Goal: Task Accomplishment & Management: Complete application form

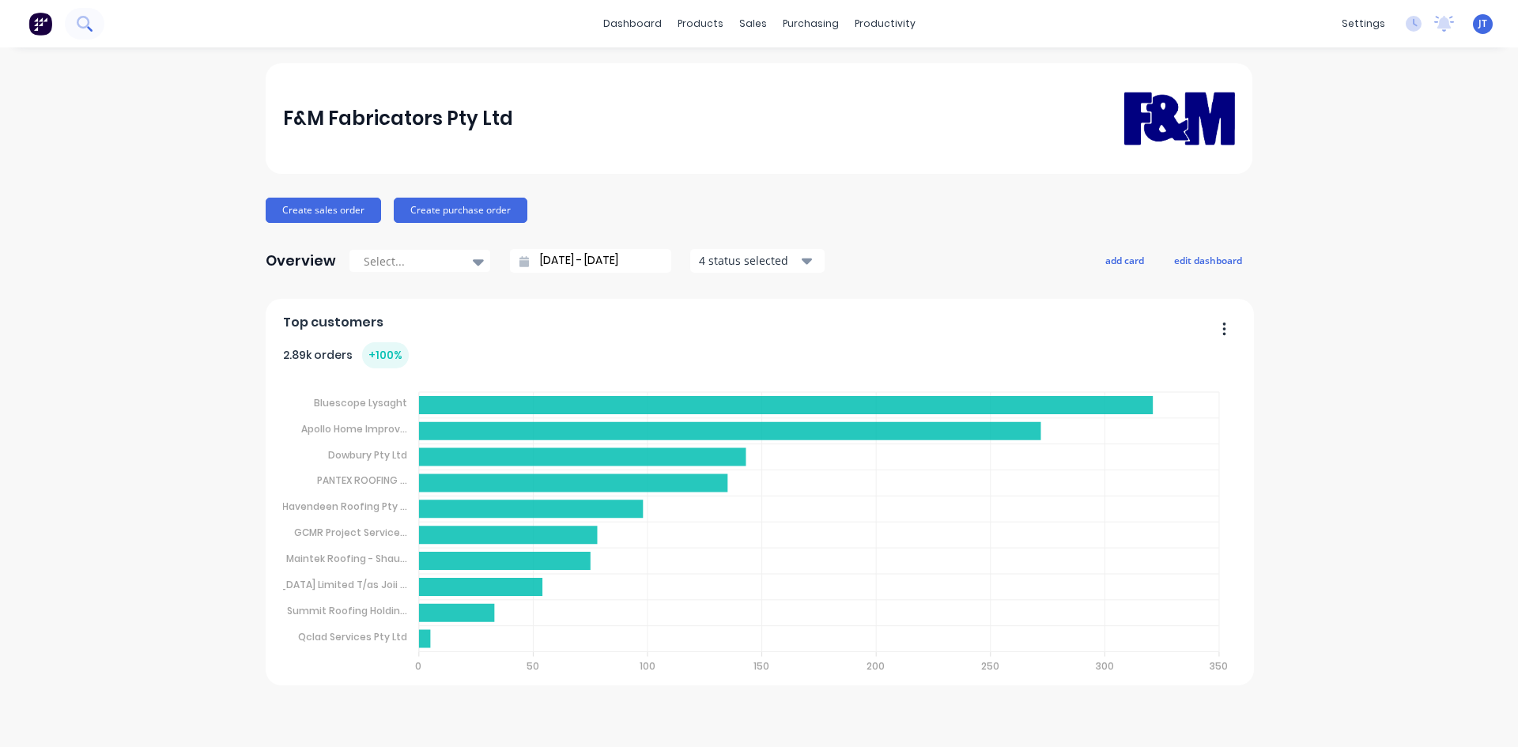
click at [77, 13] on button at bounding box center [85, 24] width 40 height 32
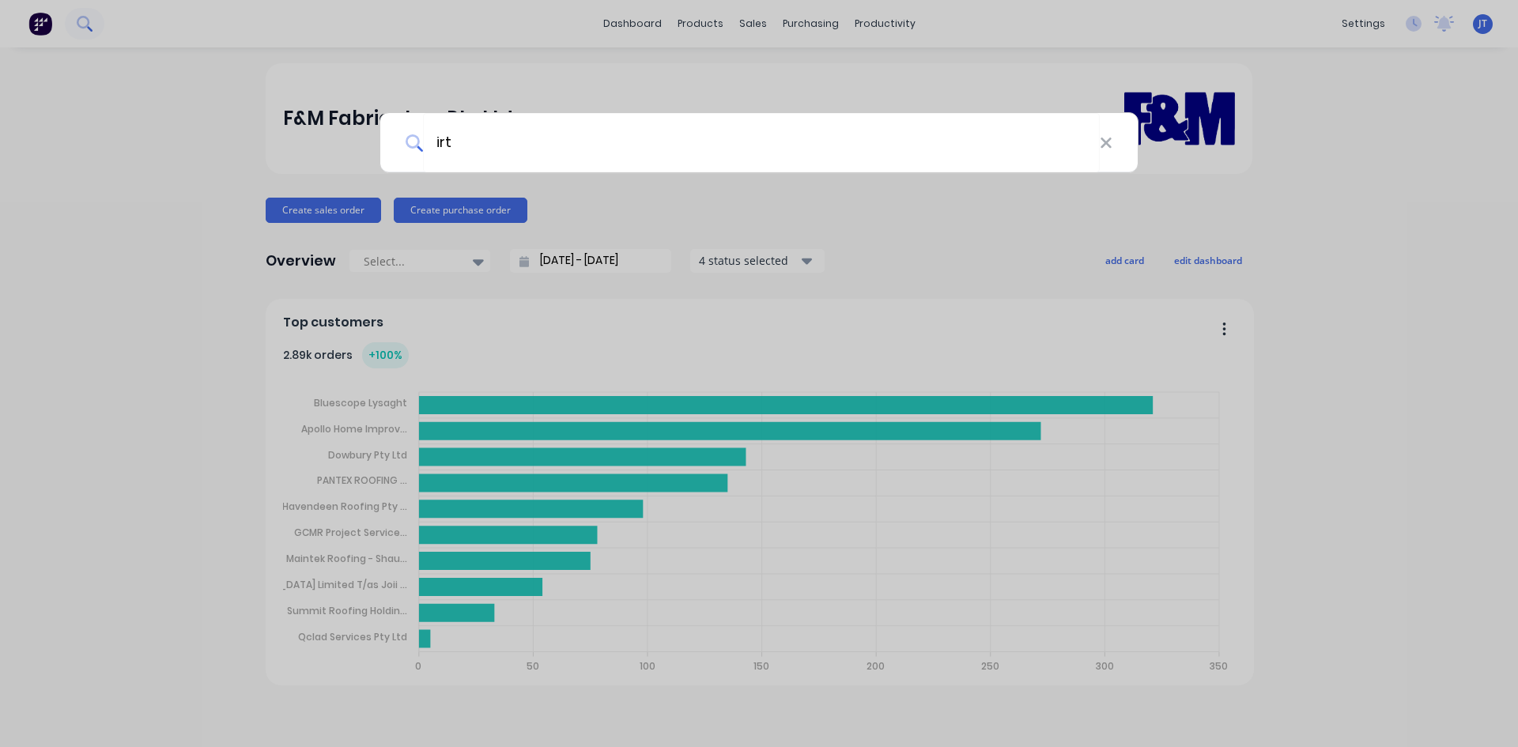
type input "irt"
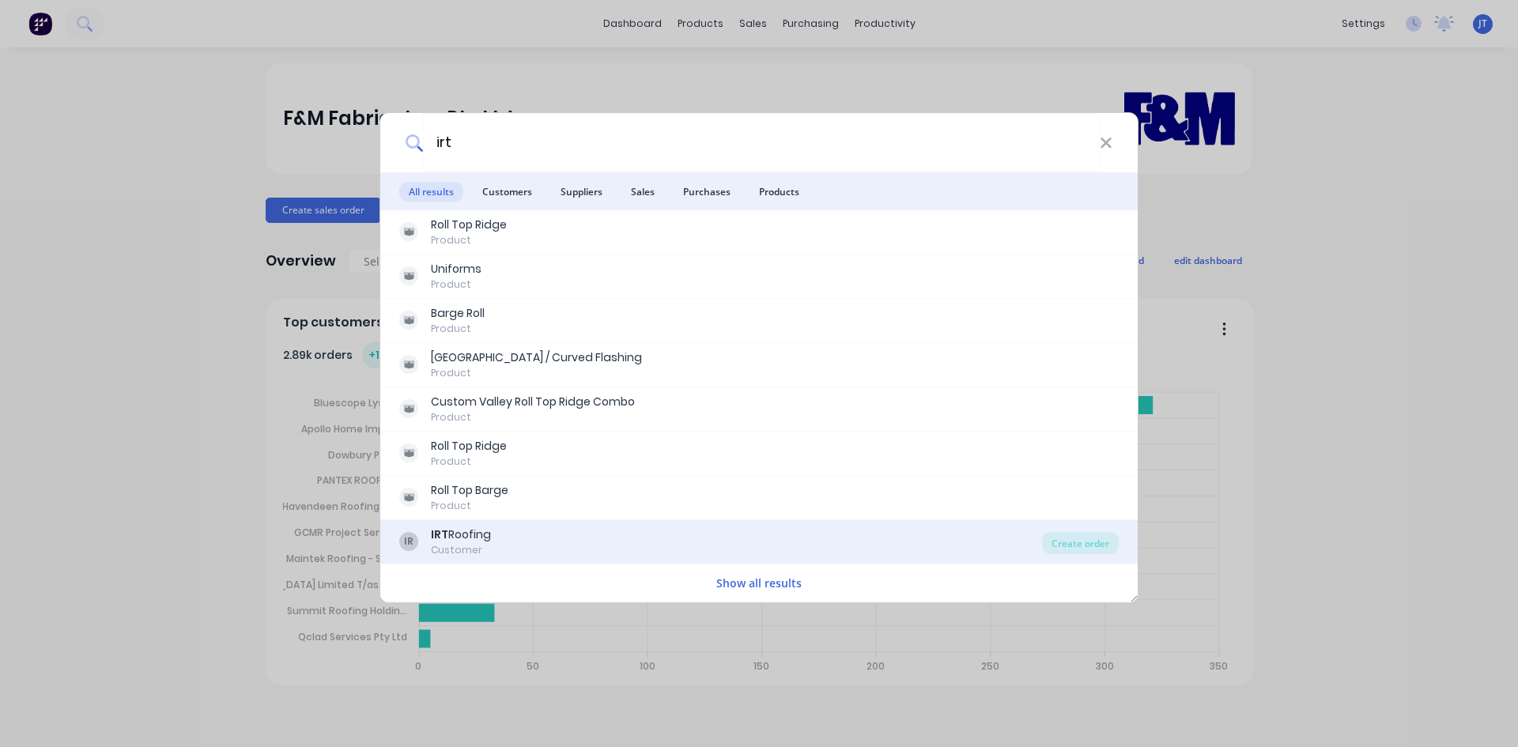
click at [557, 554] on div "IR IRT Roofing Customer" at bounding box center [720, 542] width 643 height 31
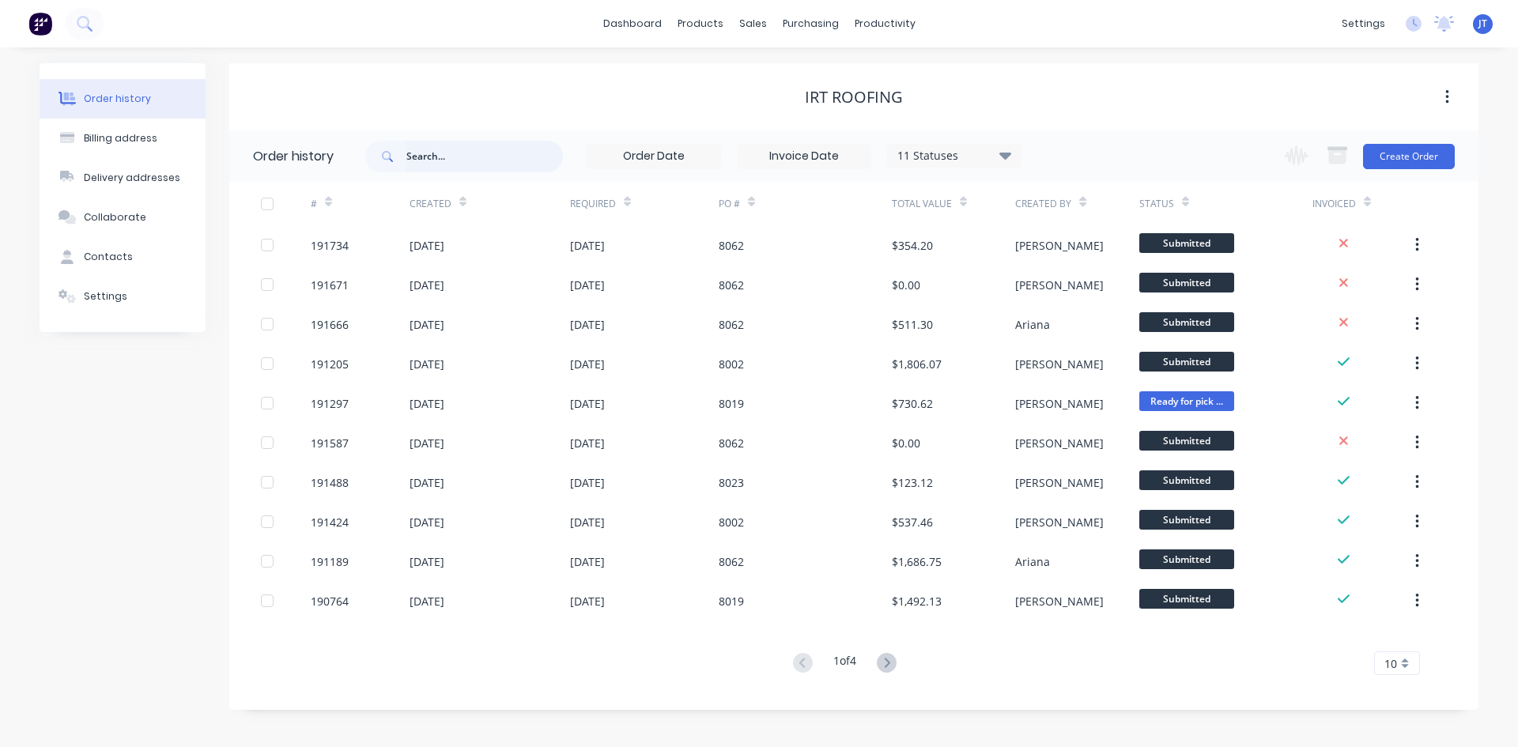
click at [418, 144] on input "text" at bounding box center [485, 157] width 157 height 32
type input "8019"
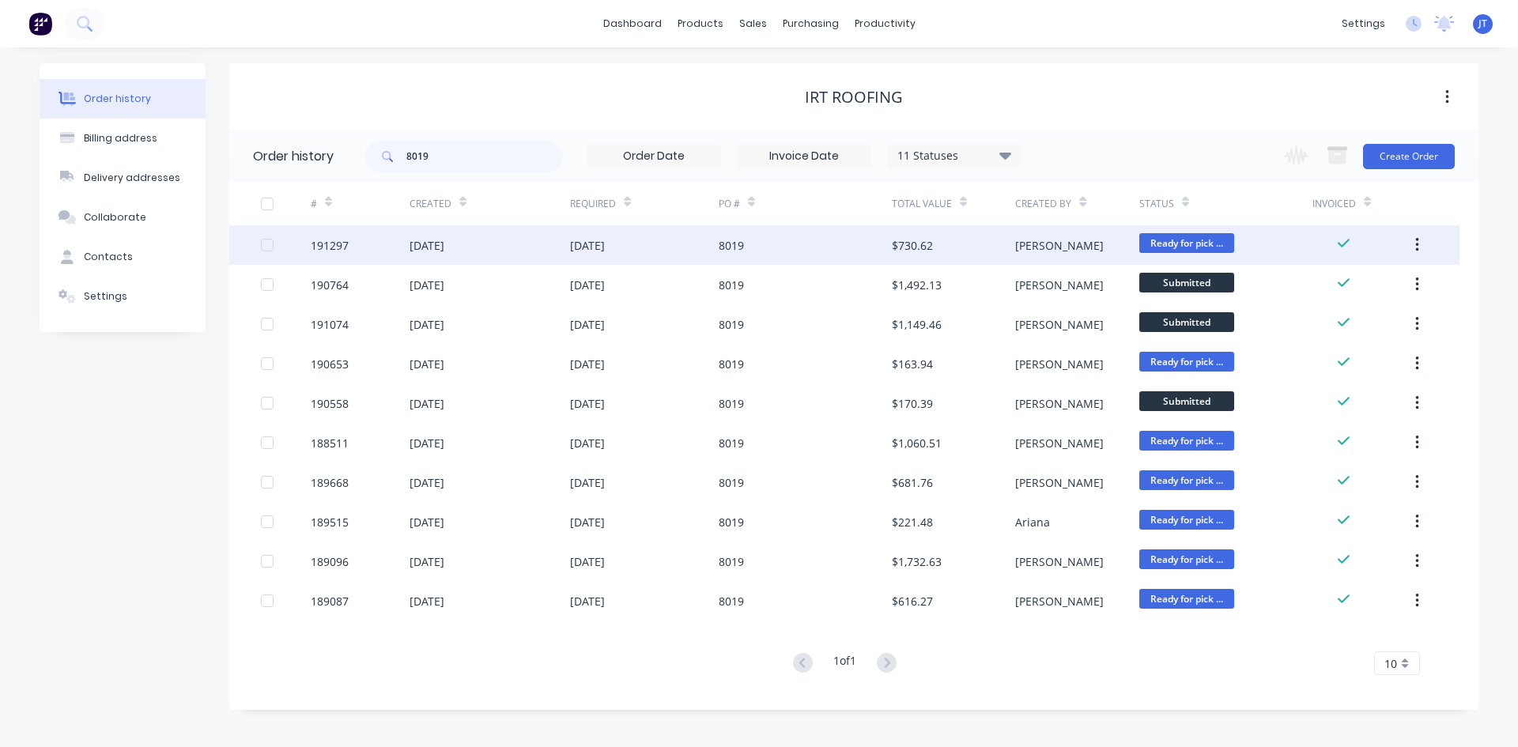
click at [1029, 250] on div "[PERSON_NAME]" at bounding box center [1059, 245] width 89 height 17
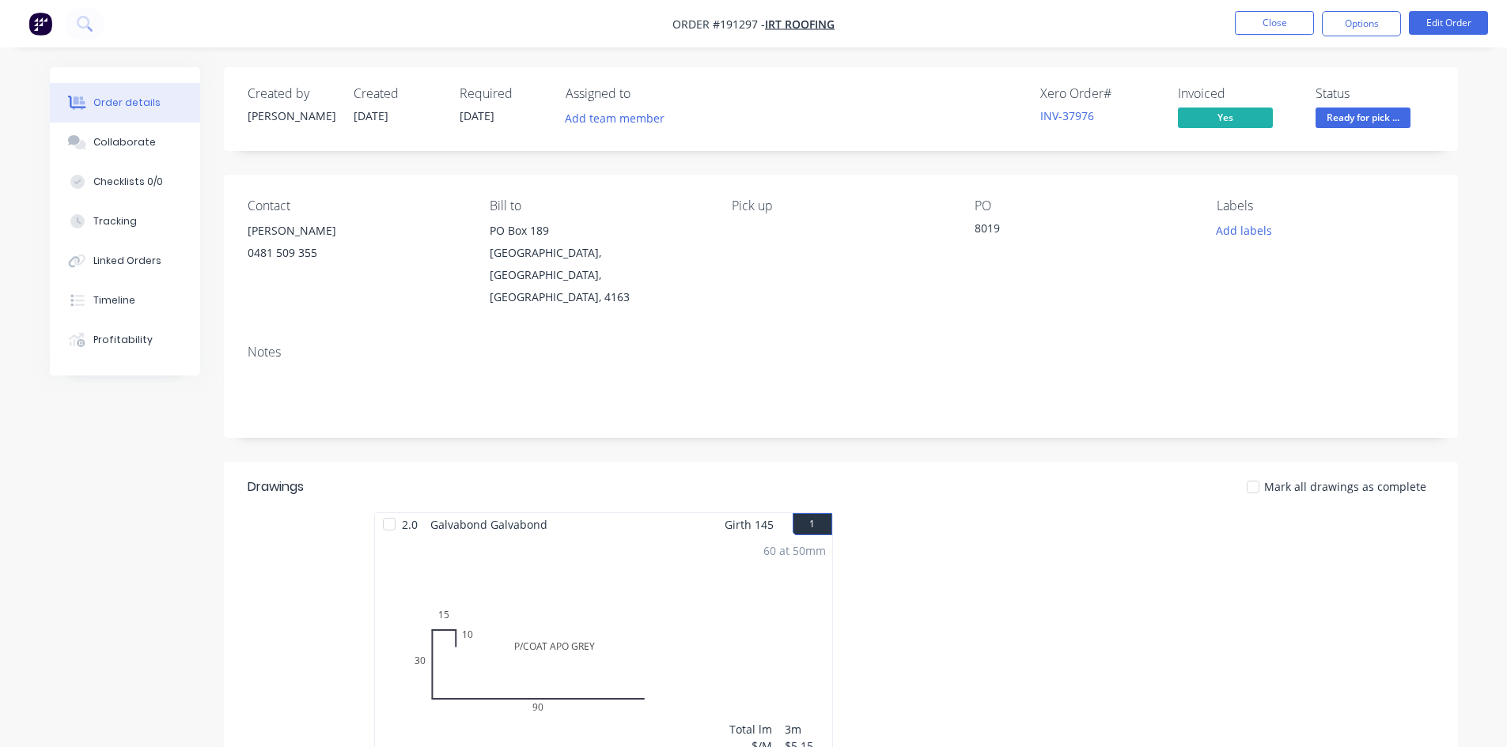
click at [35, 36] on button "button" at bounding box center [40, 23] width 33 height 25
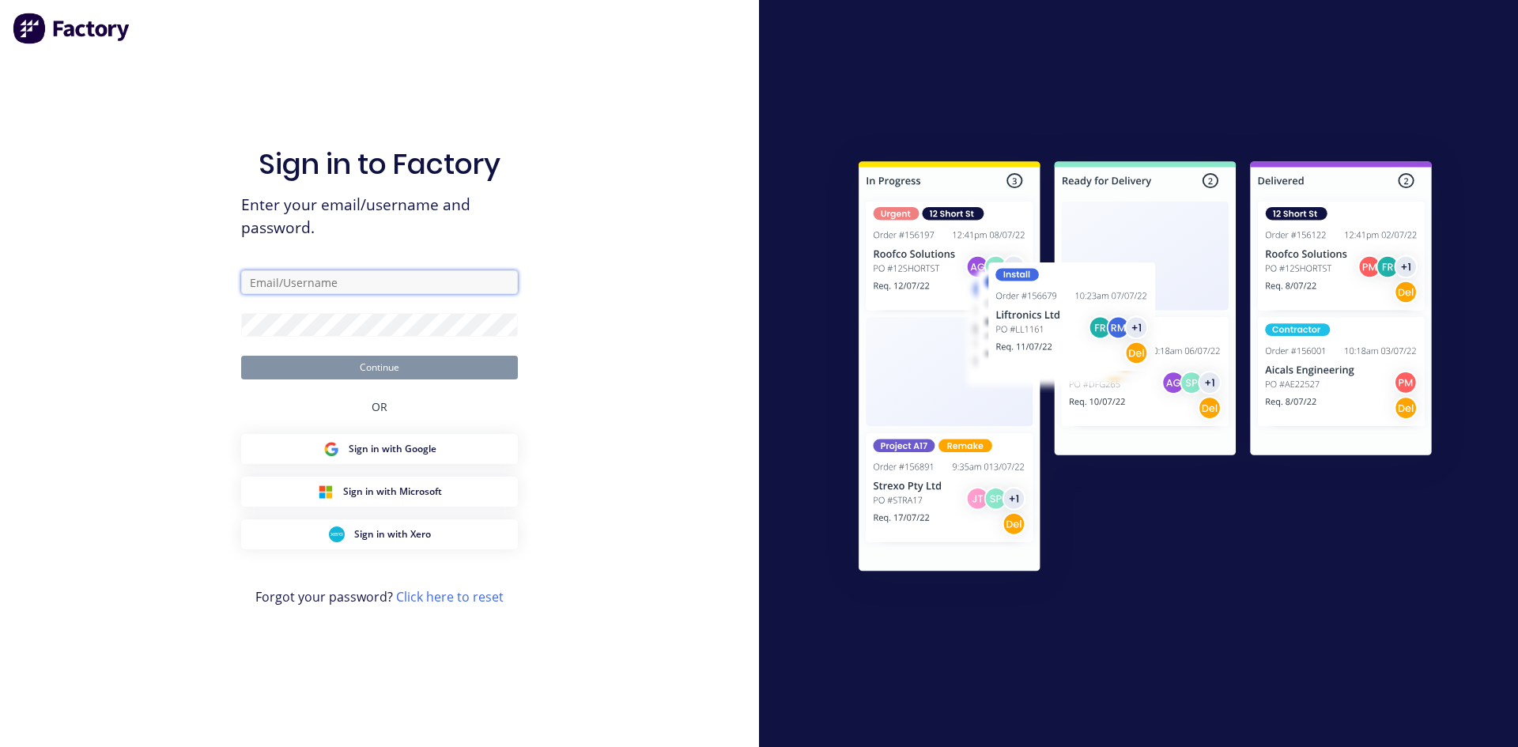
type input "[PERSON_NAME][EMAIL_ADDRESS][DOMAIN_NAME]"
click at [444, 360] on button "Continue" at bounding box center [379, 368] width 277 height 24
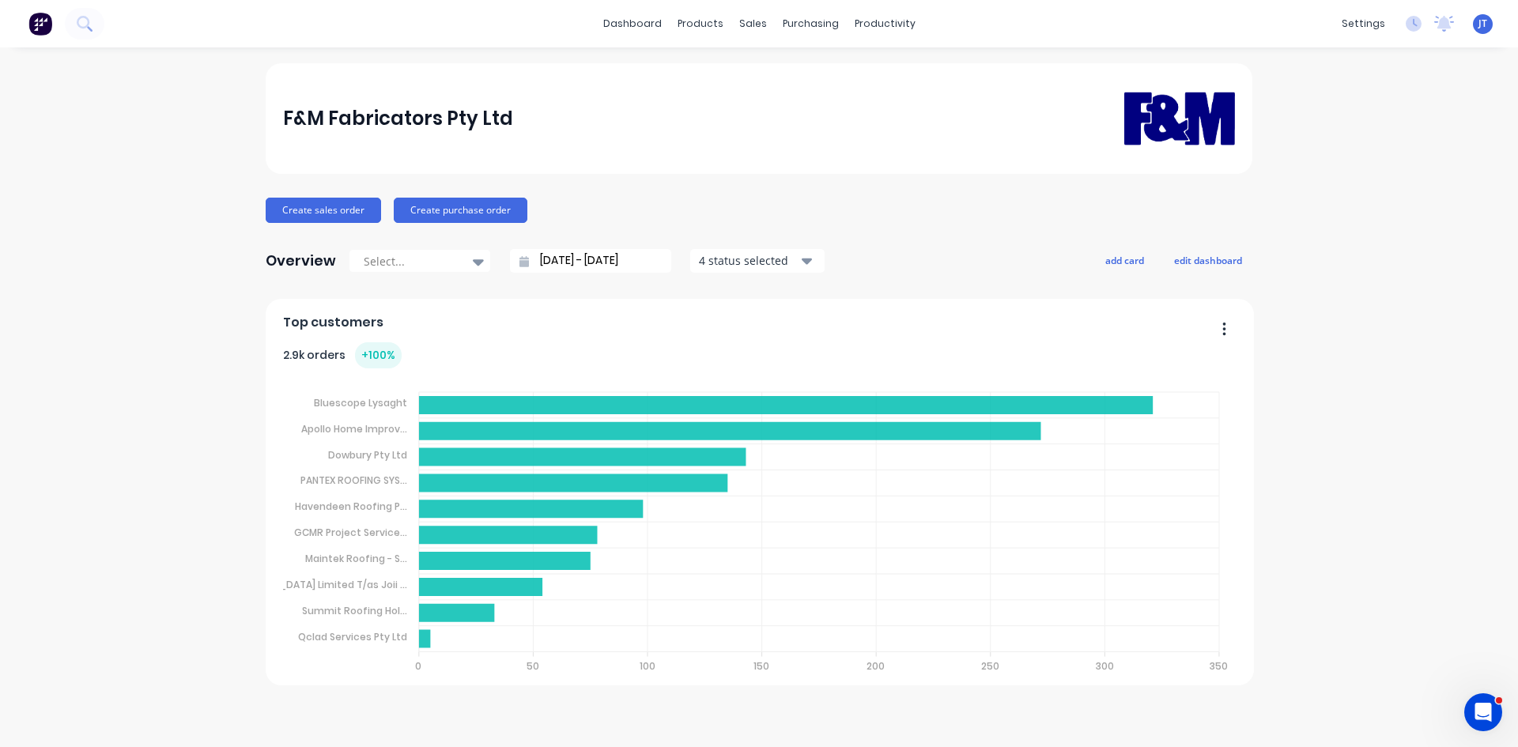
click at [1344, 303] on div "F&M Fabricators Pty Ltd Create sales order Create purchase order Overview Selec…" at bounding box center [759, 397] width 1518 height 668
click at [1309, 437] on div "F&M Fabricators Pty Ltd Create sales order Create purchase order Overview Selec…" at bounding box center [759, 397] width 1518 height 668
click at [102, 25] on button at bounding box center [85, 24] width 40 height 32
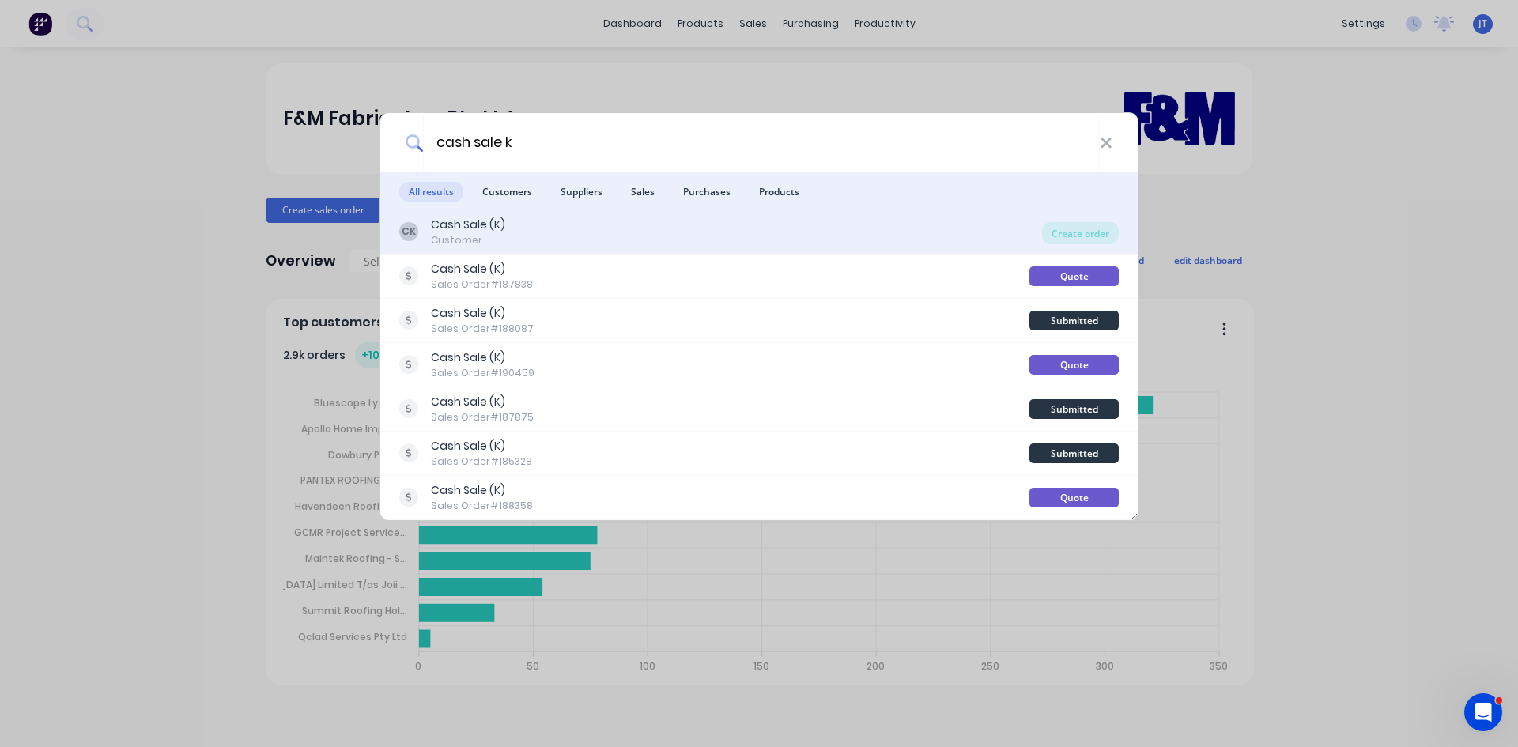
type input "cash sale k"
click at [622, 251] on div "[PERSON_NAME] Sale (K) Customer Create order" at bounding box center [759, 232] width 758 height 44
click at [701, 246] on div "[PERSON_NAME] Sale (K) Customer" at bounding box center [720, 232] width 643 height 31
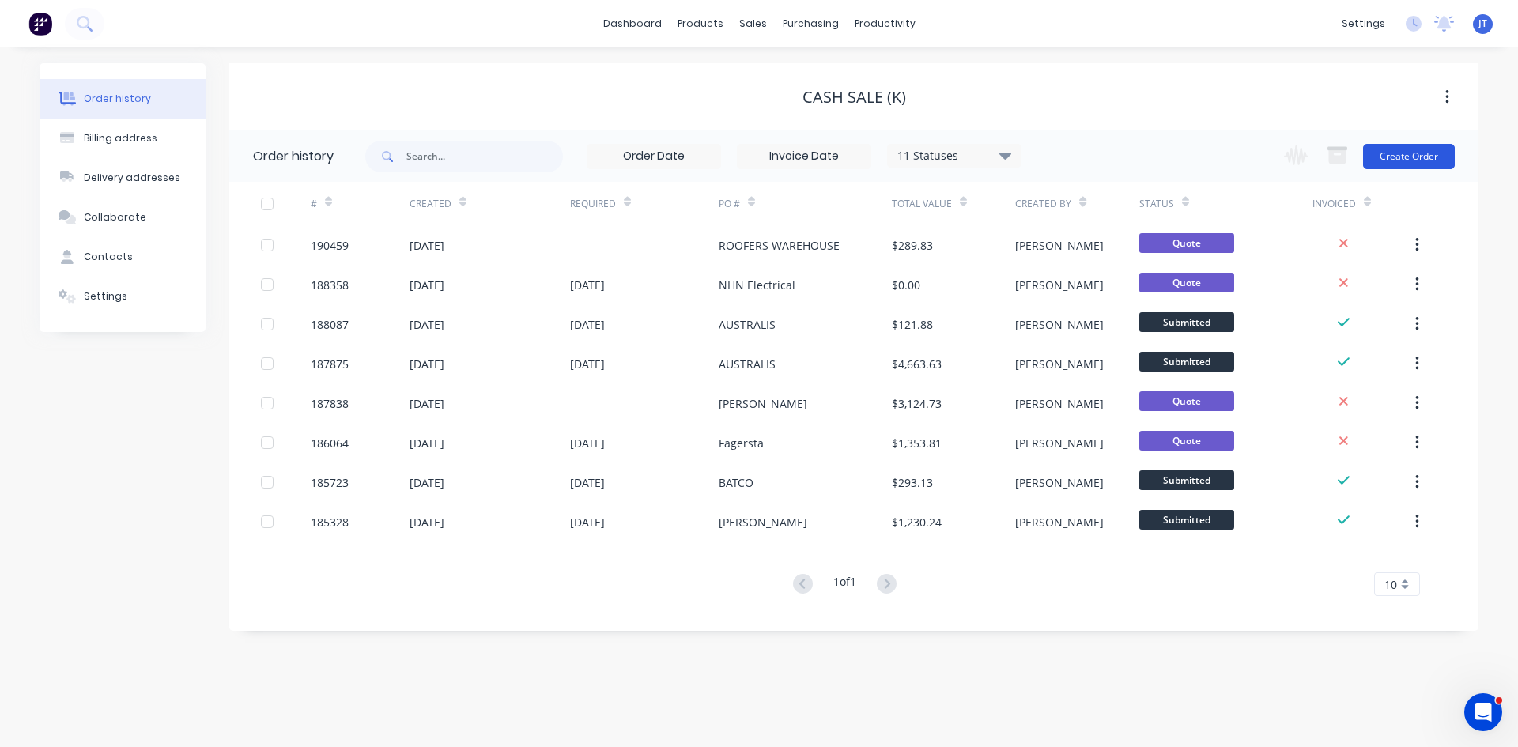
click at [1382, 163] on button "Create Order" at bounding box center [1409, 156] width 92 height 25
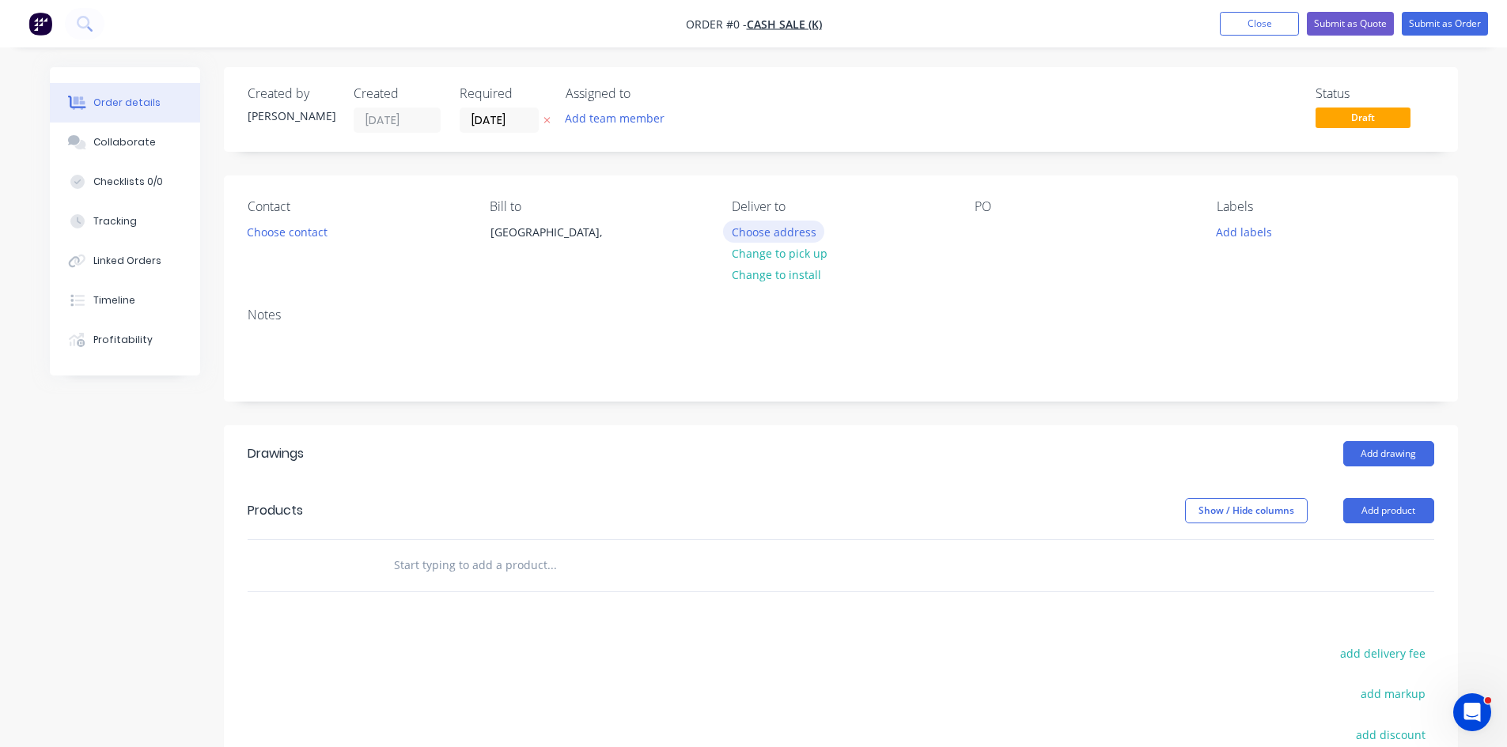
drag, startPoint x: 778, startPoint y: 218, endPoint x: 766, endPoint y: 227, distance: 15.4
click at [778, 218] on div "Deliver to Choose address Change to pick up Change to install" at bounding box center [840, 235] width 217 height 72
click at [760, 236] on button "Choose address" at bounding box center [773, 231] width 101 height 21
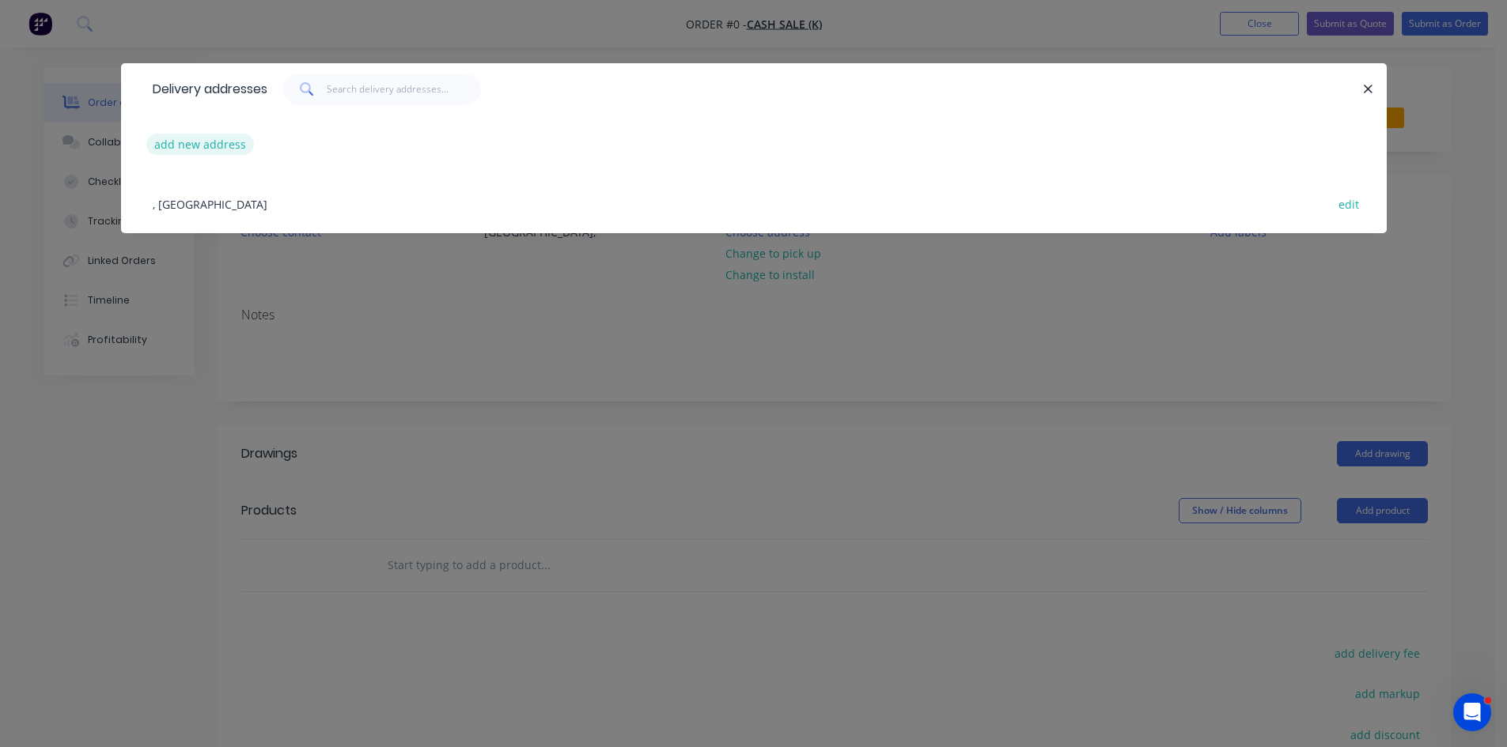
click at [219, 134] on button "add new address" at bounding box center [200, 144] width 108 height 21
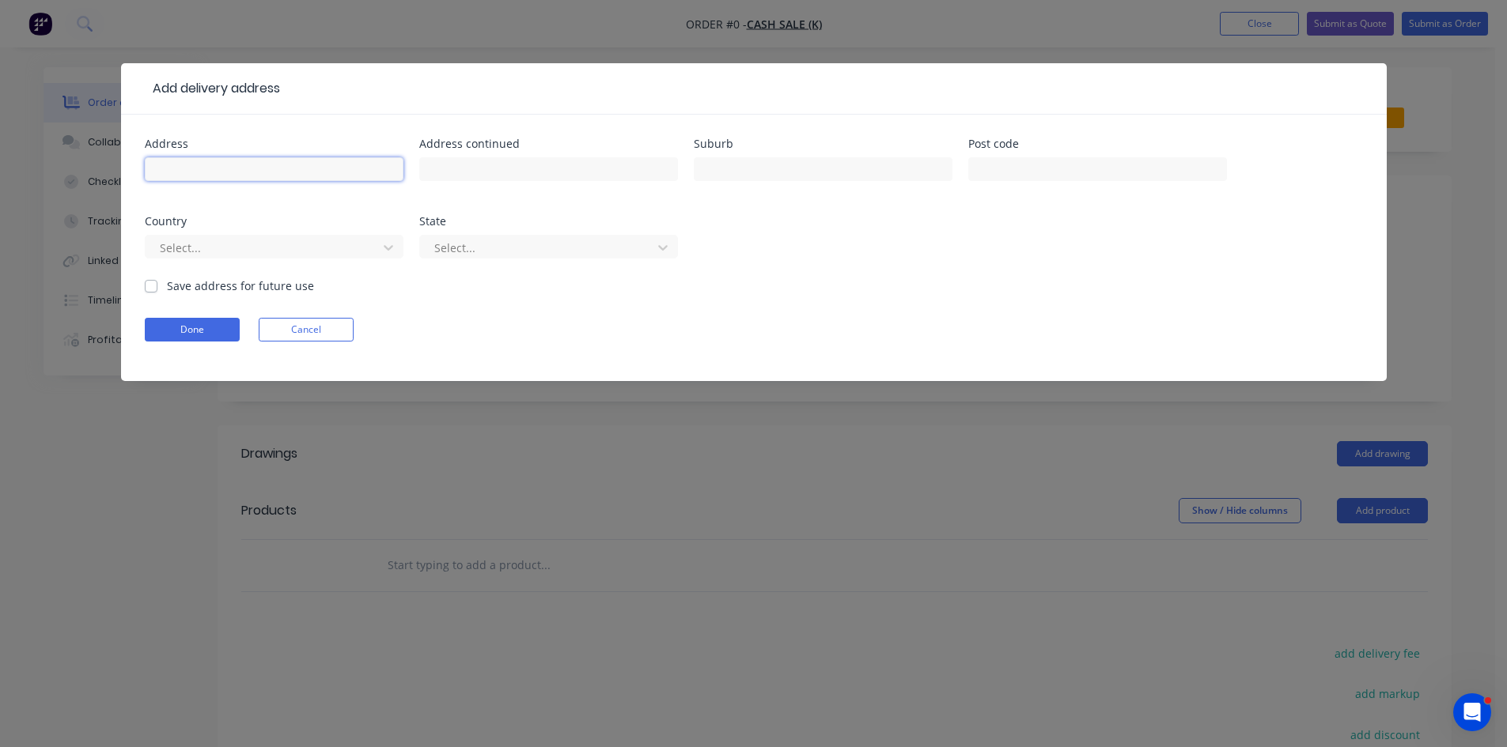
click at [252, 172] on input "text" at bounding box center [274, 169] width 259 height 24
type input "Burpengary"
click at [188, 320] on button "Done" at bounding box center [192, 330] width 95 height 24
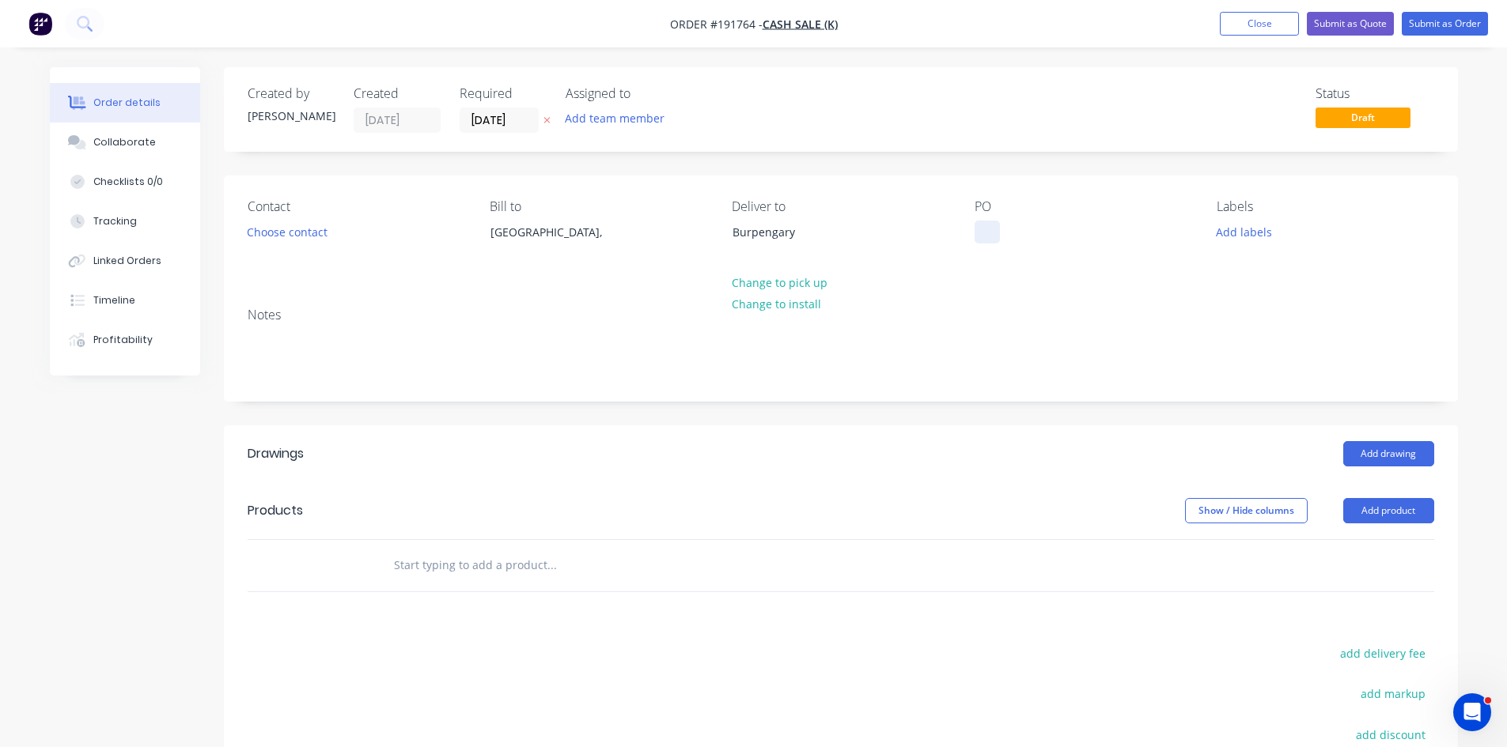
drag, startPoint x: 976, startPoint y: 232, endPoint x: 1087, endPoint y: 251, distance: 113.1
click at [979, 232] on div at bounding box center [986, 232] width 25 height 23
click at [260, 232] on button "Choose contact" at bounding box center [286, 231] width 97 height 21
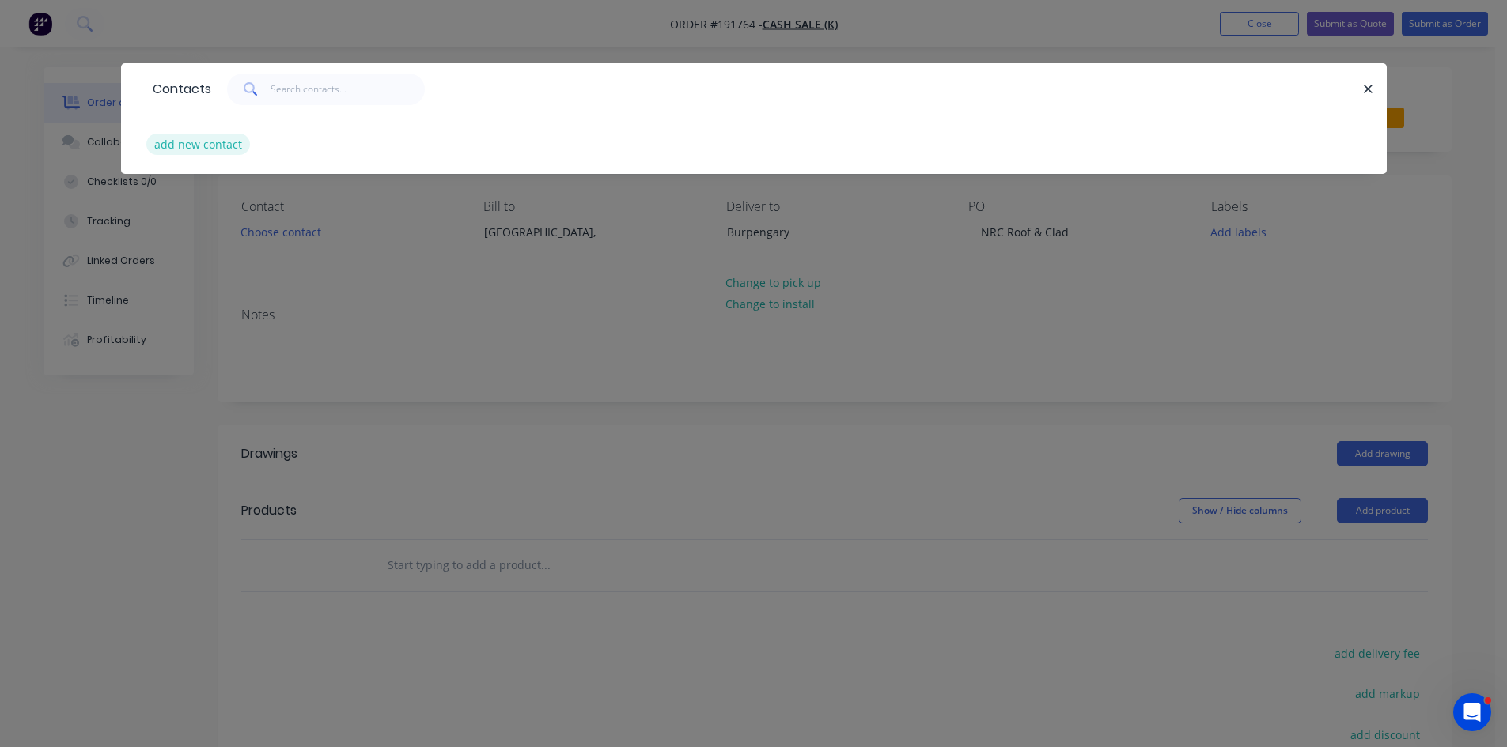
click at [229, 152] on button "add new contact" at bounding box center [198, 144] width 104 height 21
select select "AU"
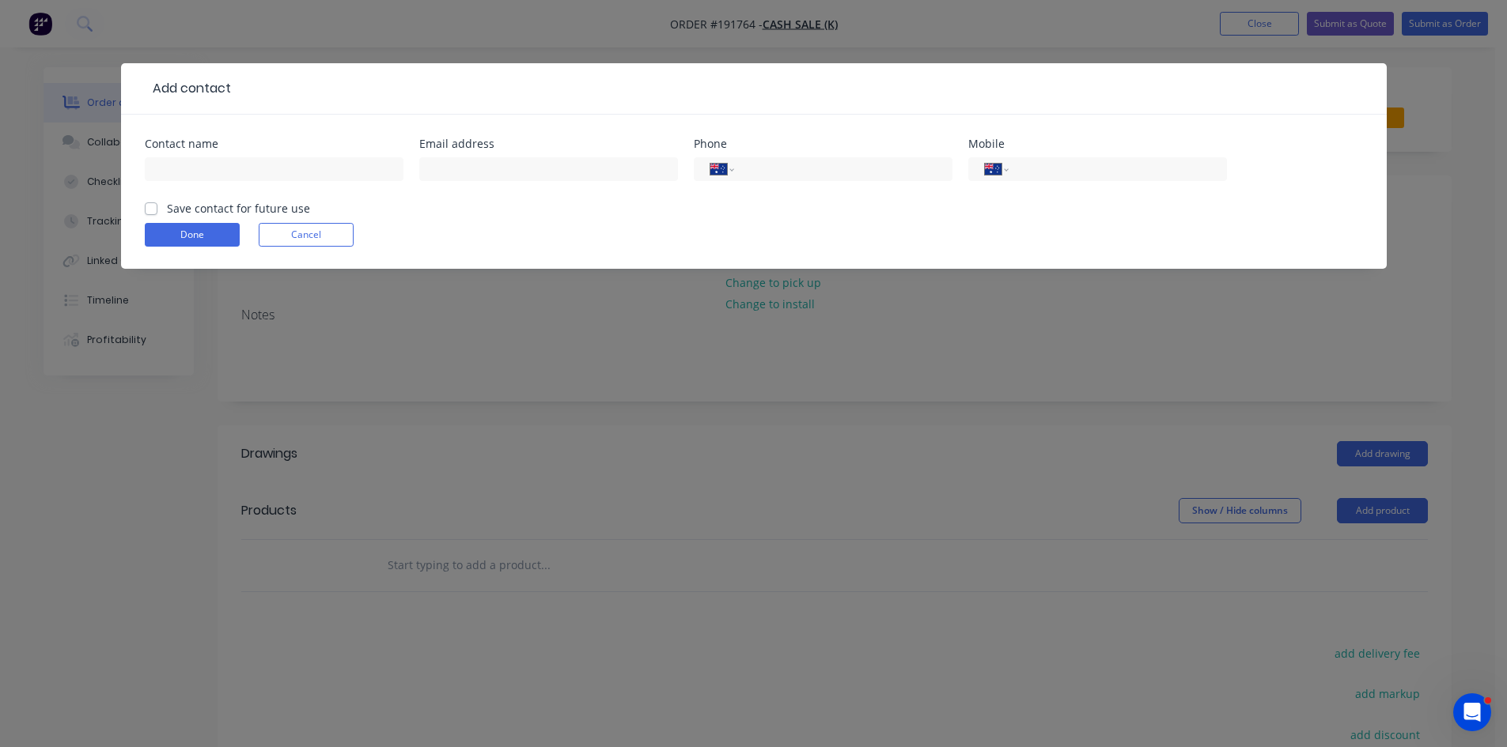
click at [231, 157] on div at bounding box center [274, 176] width 259 height 47
click at [232, 161] on input "text" at bounding box center [274, 169] width 259 height 24
type input "[PERSON_NAME]"
type input "0404 703 556"
click button "Done" at bounding box center [192, 235] width 95 height 24
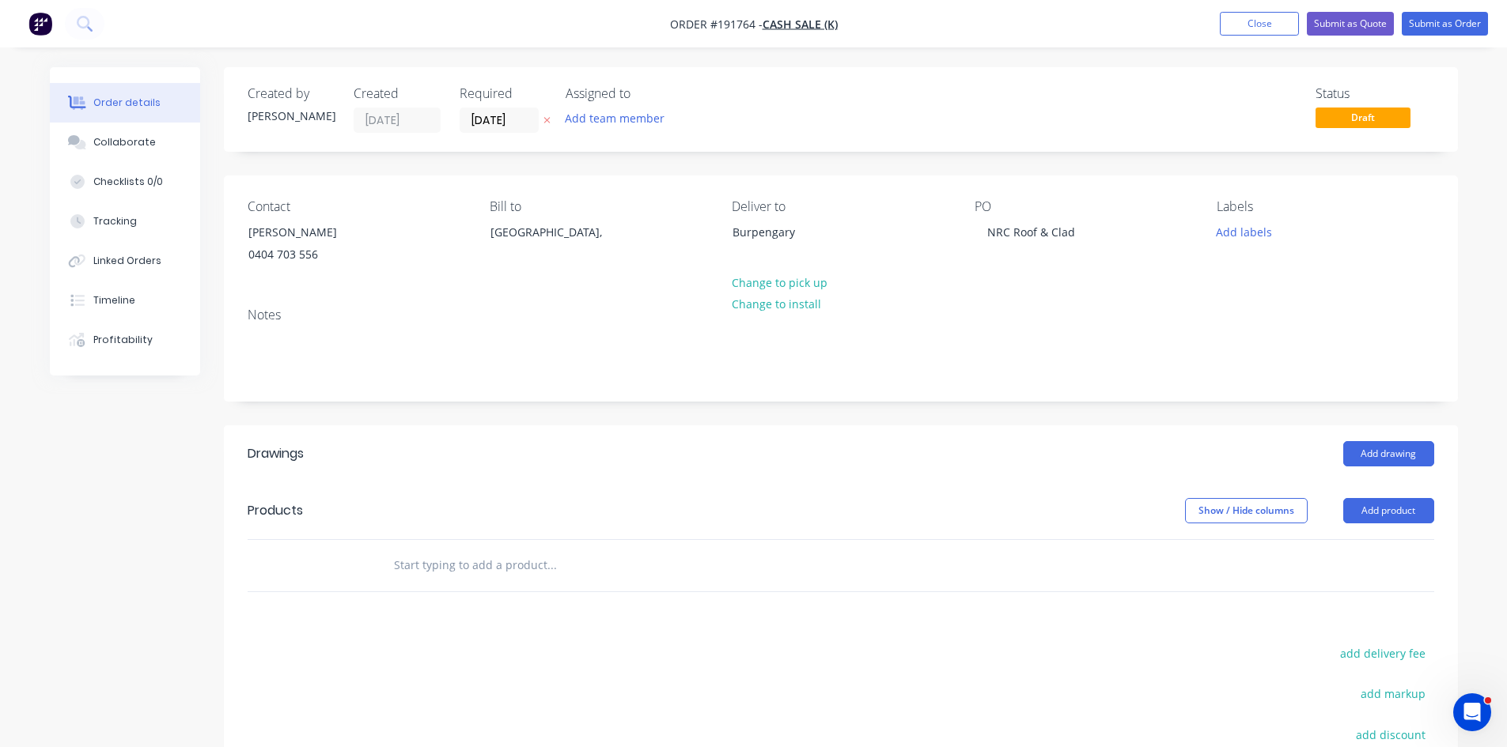
click at [753, 407] on div "Created by [PERSON_NAME] Created [DATE] Required [DATE] Assigned to Add team me…" at bounding box center [841, 519] width 1234 height 905
click at [1381, 452] on button "Add drawing" at bounding box center [1388, 453] width 91 height 25
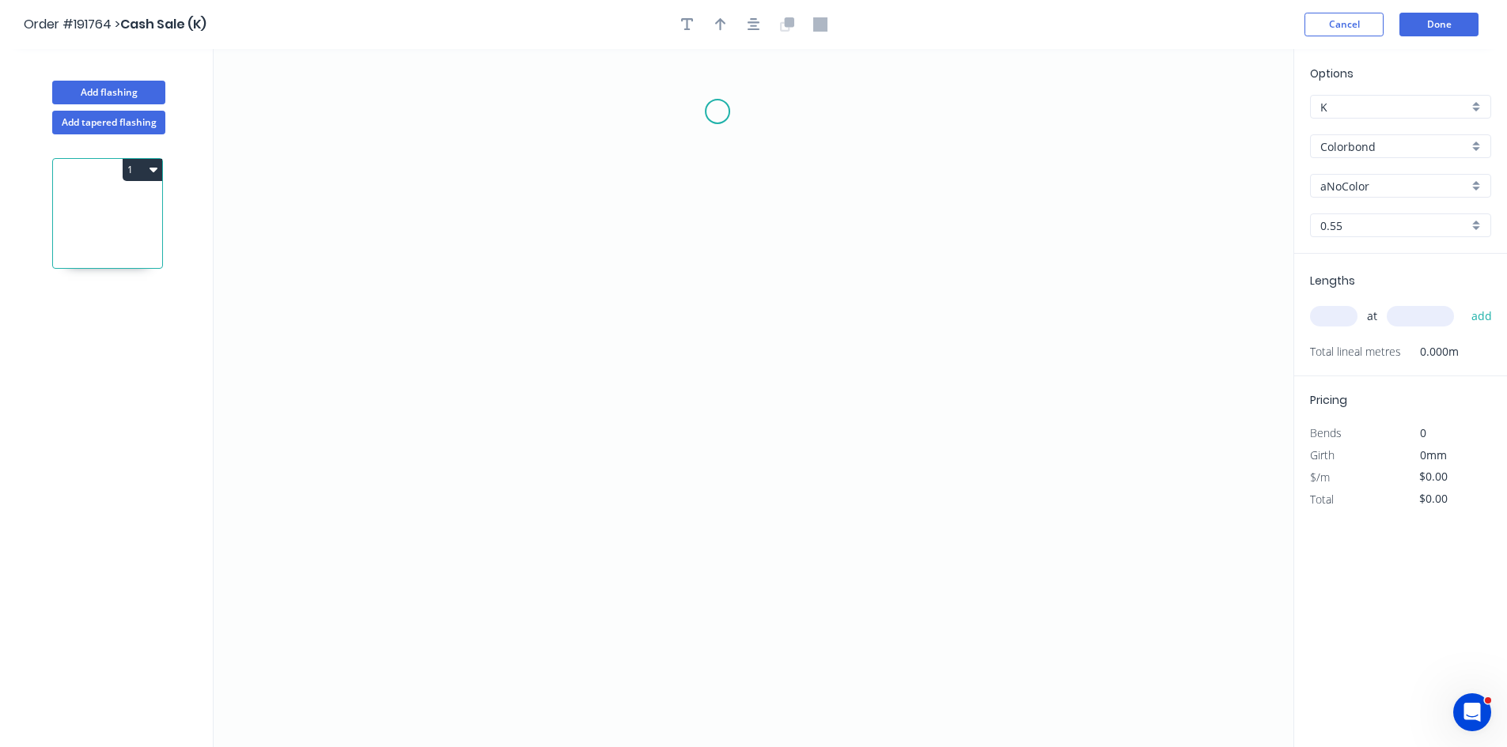
click at [715, 109] on icon "0" at bounding box center [754, 398] width 1080 height 698
drag, startPoint x: 877, startPoint y: 107, endPoint x: 880, endPoint y: 237, distance: 130.5
click at [877, 107] on icon "0" at bounding box center [754, 398] width 1080 height 698
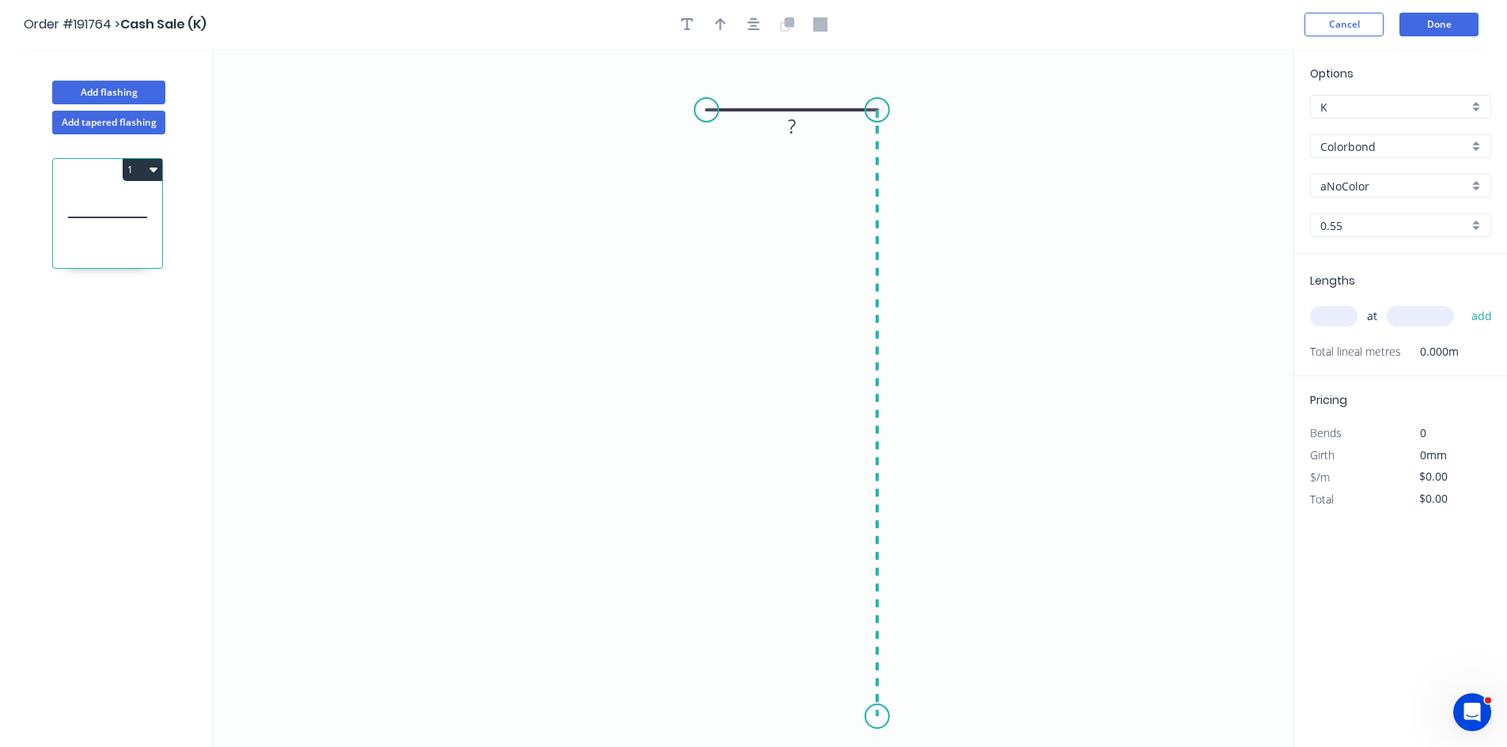
click at [853, 717] on icon "0 ?" at bounding box center [754, 398] width 1080 height 698
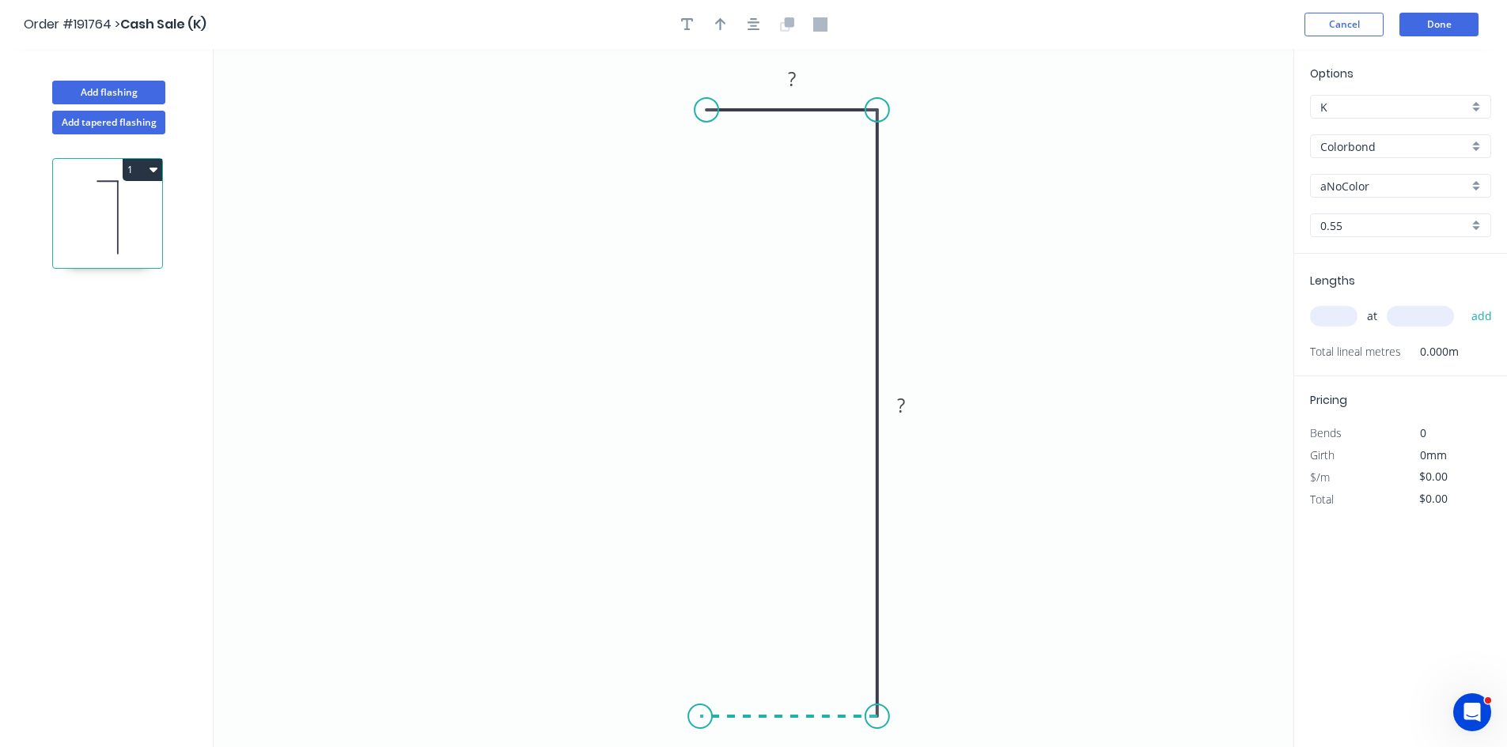
click at [700, 714] on icon "0 ? ?" at bounding box center [754, 398] width 1080 height 698
click at [702, 626] on icon "0 ? ? ?" at bounding box center [754, 398] width 1080 height 698
click at [702, 626] on circle at bounding box center [700, 626] width 24 height 24
click at [694, 668] on rect at bounding box center [676, 664] width 51 height 32
click at [690, 668] on rect at bounding box center [676, 665] width 32 height 22
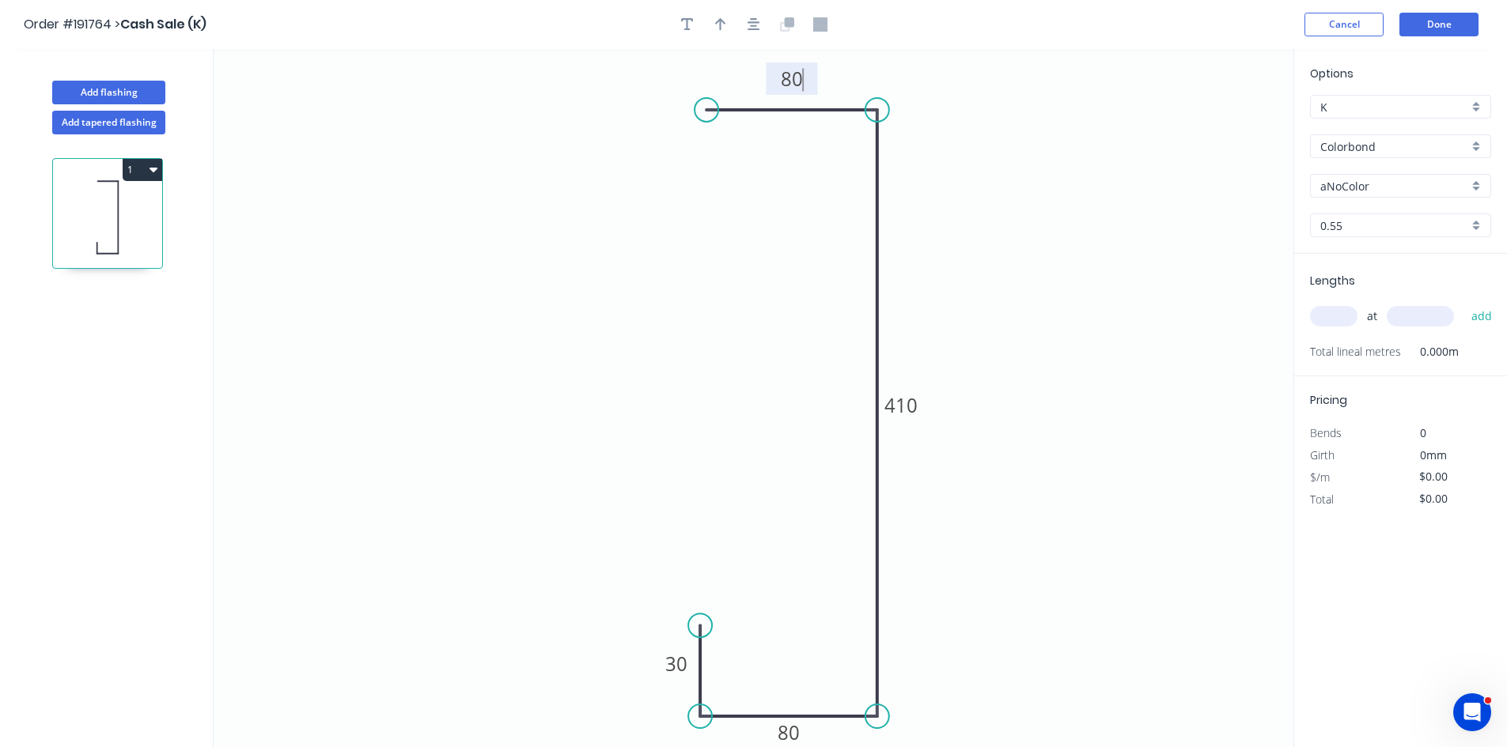
type input "$15.62"
click at [682, 21] on icon "button" at bounding box center [687, 24] width 13 height 13
click at [345, 109] on textarea at bounding box center [315, 111] width 128 height 59
drag, startPoint x: 384, startPoint y: 85, endPoint x: 1257, endPoint y: 75, distance: 872.4
click at [1284, 63] on rect at bounding box center [1215, 88] width 144 height 74
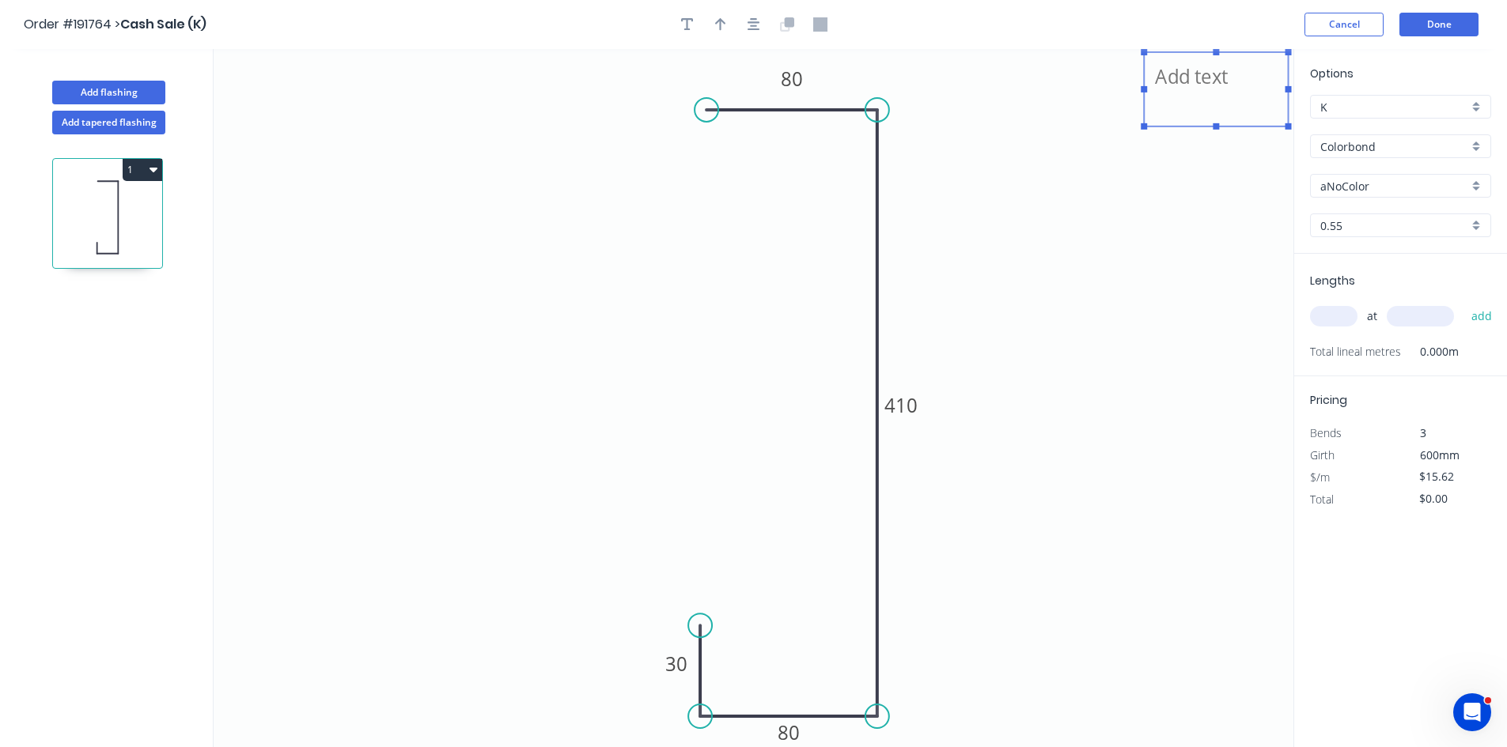
click at [1235, 82] on textarea at bounding box center [1216, 89] width 128 height 59
click at [1183, 208] on icon "All I/D 30 80 410 80" at bounding box center [754, 398] width 1080 height 698
click at [1194, 80] on textarea "All I/D" at bounding box center [1216, 89] width 128 height 59
click at [1206, 77] on textarea "All I/D" at bounding box center [1216, 89] width 128 height 59
click at [1240, 184] on icon "All internal dimensions 30 80 410 80" at bounding box center [754, 398] width 1080 height 698
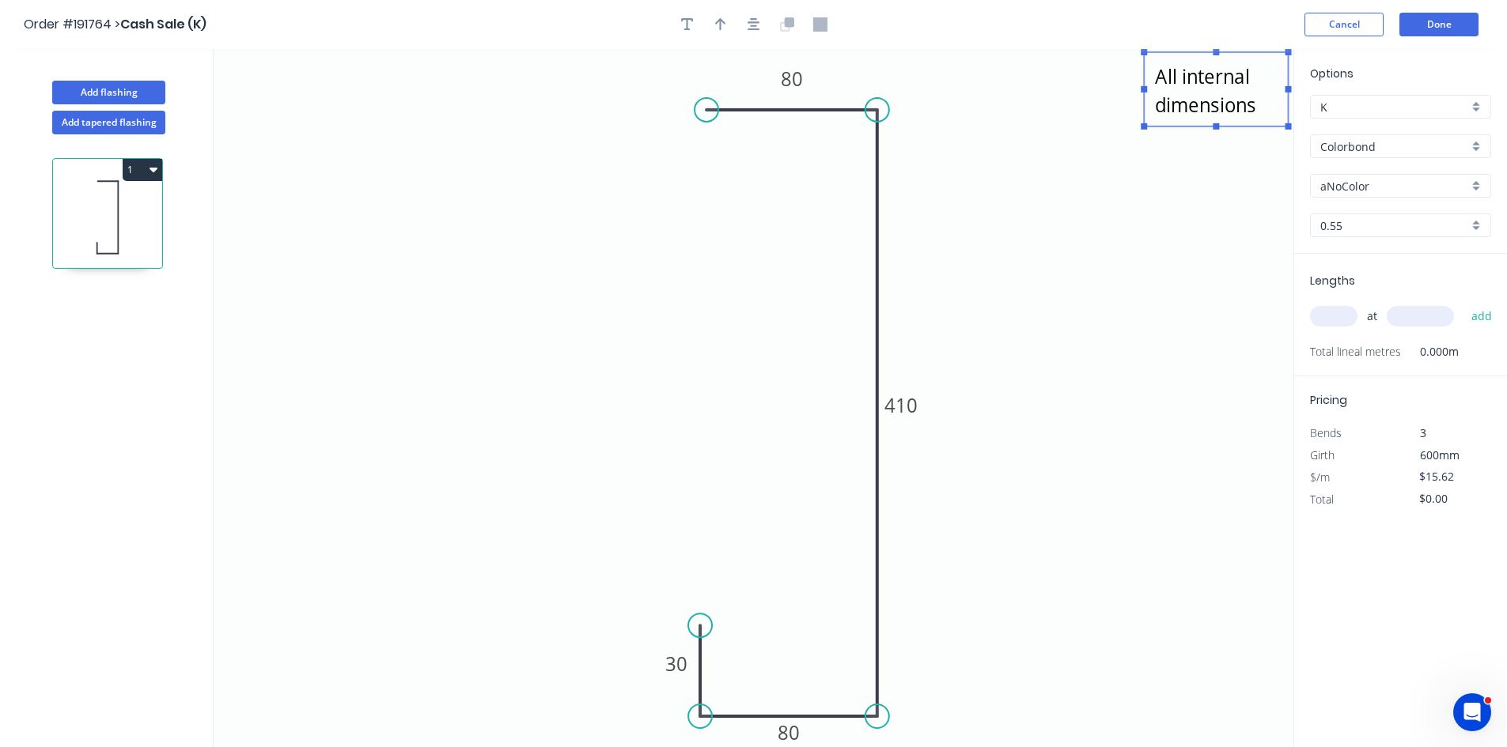
type textarea "All internal dimensions"
click at [1347, 149] on input "Colorbond" at bounding box center [1394, 146] width 148 height 17
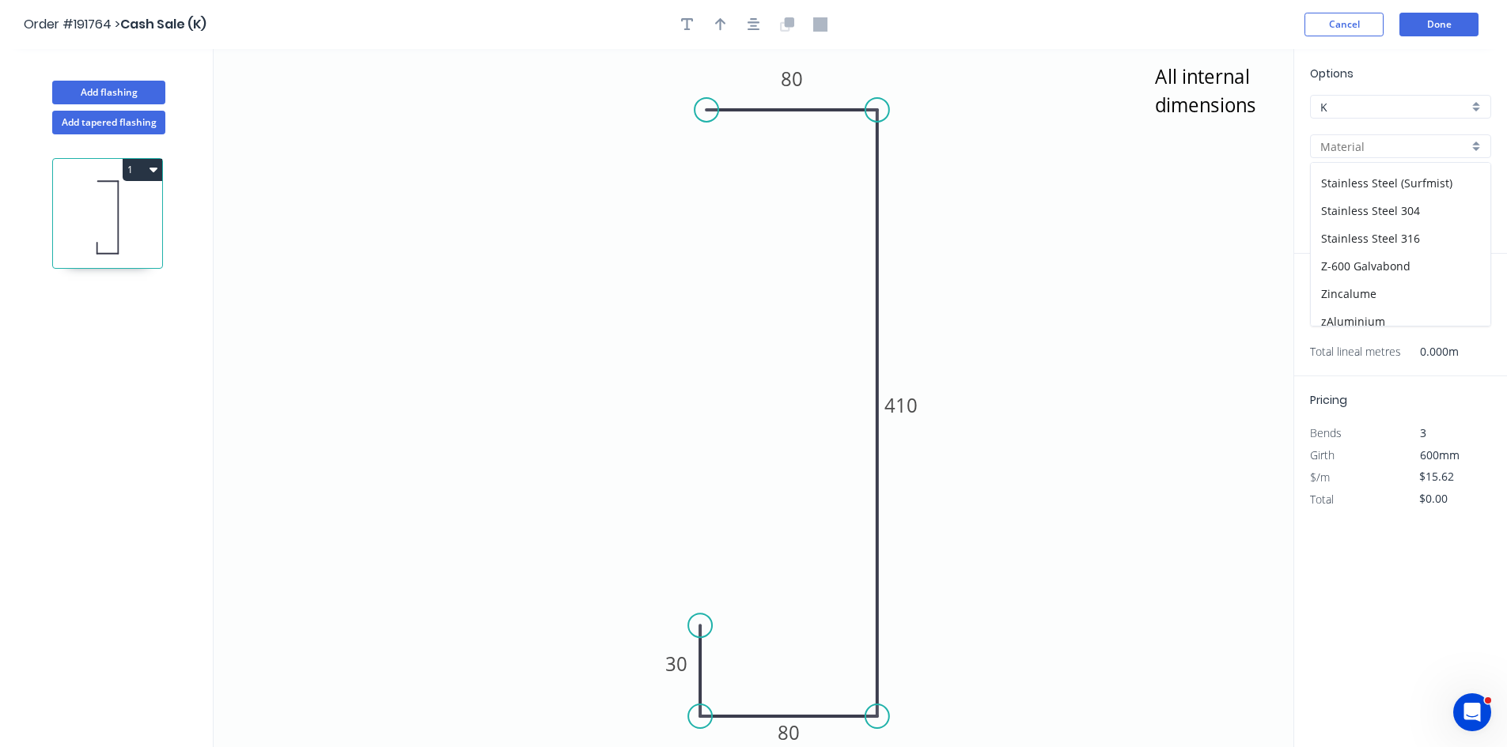
scroll to position [363, 0]
click at [1371, 308] on div "zAluminium" at bounding box center [1400, 312] width 180 height 28
type input "zAluminium"
type input "Mill"
type input "0.8"
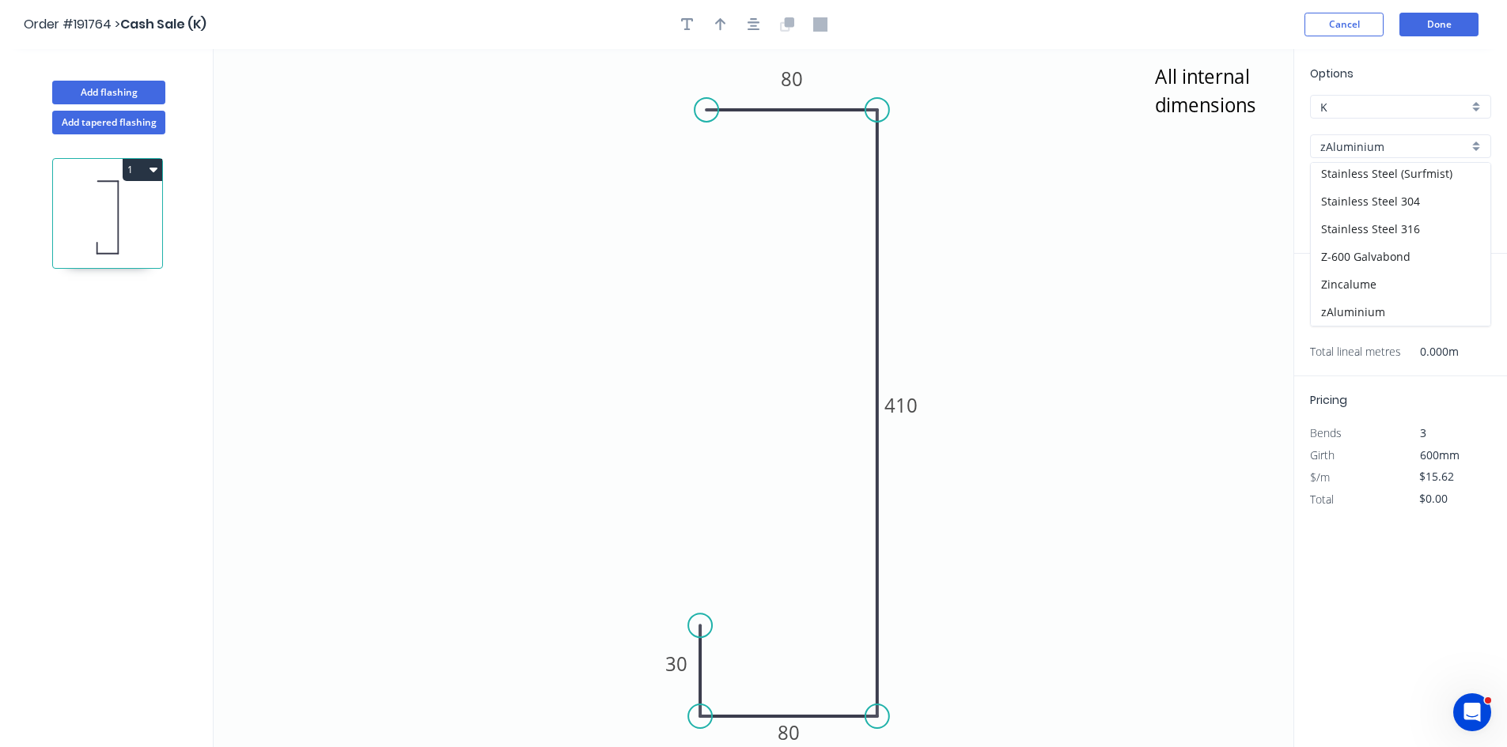
type input "$0.01"
click at [1377, 225] on input "0.8" at bounding box center [1394, 225] width 148 height 17
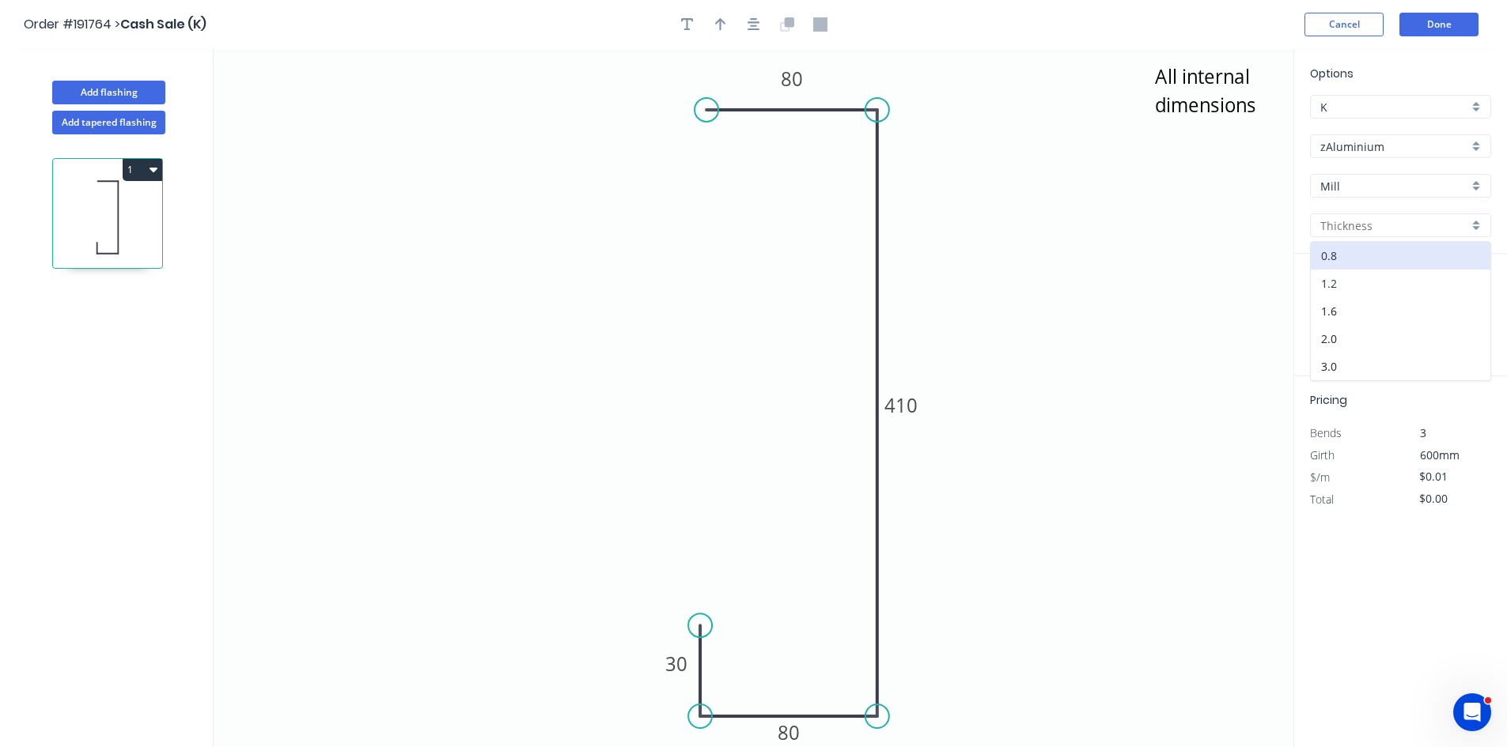
click at [1368, 287] on div "1.2" at bounding box center [1400, 284] width 180 height 28
type input "1.2"
type input "$43.83"
click at [1327, 329] on div "at add" at bounding box center [1402, 316] width 184 height 27
click at [1330, 320] on input "text" at bounding box center [1333, 316] width 47 height 21
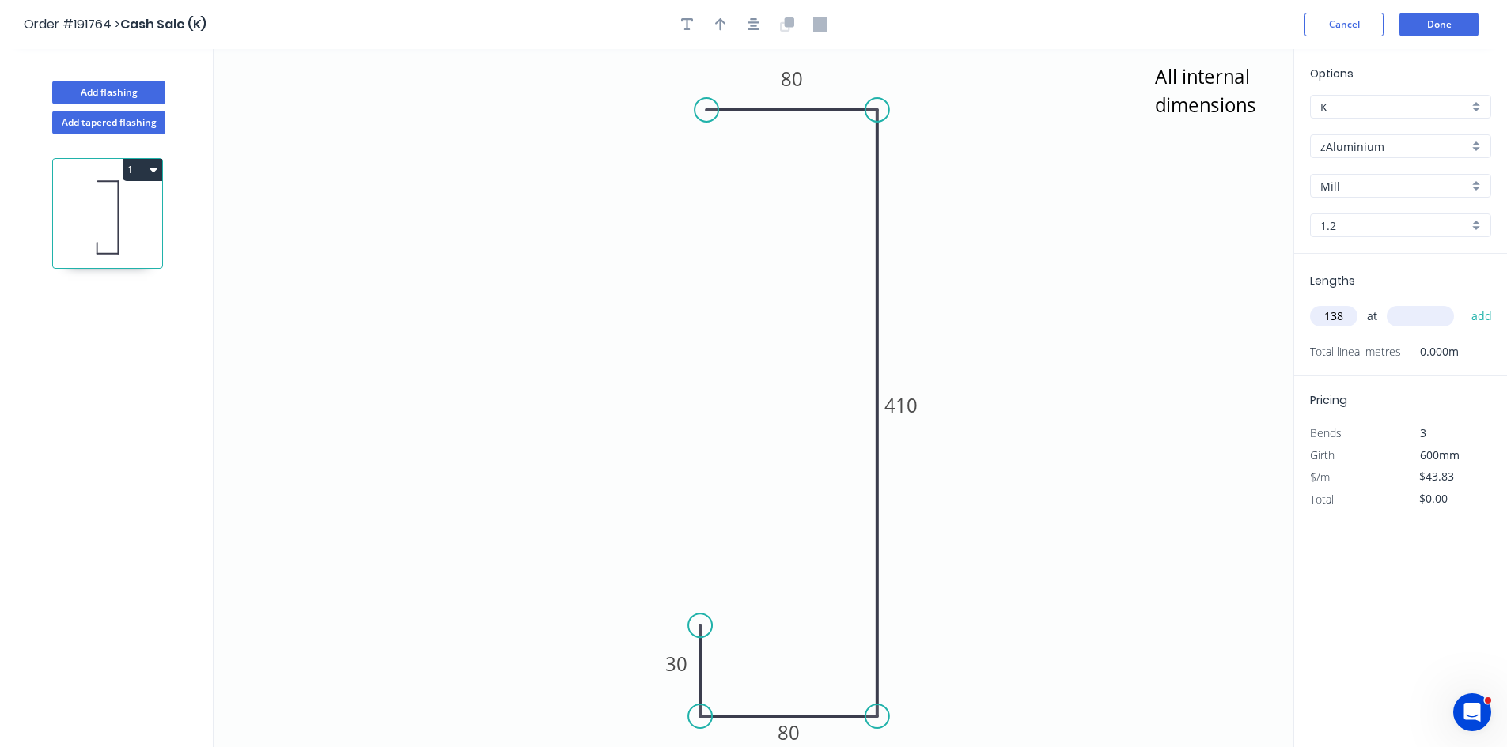
type input "138"
type input "3600"
click at [1463, 303] on button "add" at bounding box center [1481, 316] width 37 height 27
type input "$21,774.74"
drag, startPoint x: 1462, startPoint y: 492, endPoint x: 1239, endPoint y: 507, distance: 223.5
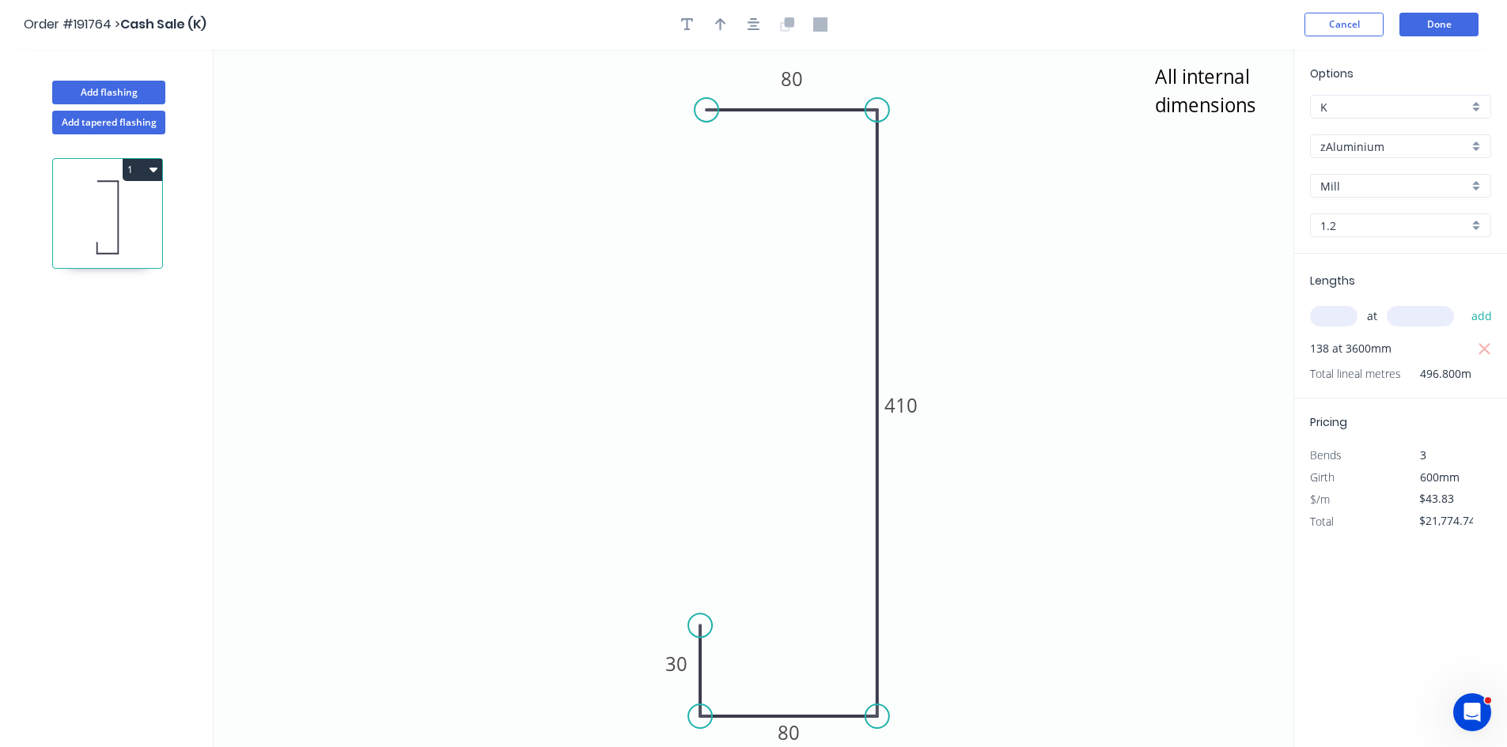
click at [1288, 507] on div "Add flashing Add tapered flashing 1 All internal dimensions 30 80 410 80 Option…" at bounding box center [753, 413] width 1507 height 728
type input "$109.57"
type input "$54,434.38"
click at [1424, 225] on input "1.2" at bounding box center [1394, 225] width 148 height 17
click at [1359, 364] on div "3.0" at bounding box center [1400, 367] width 180 height 28
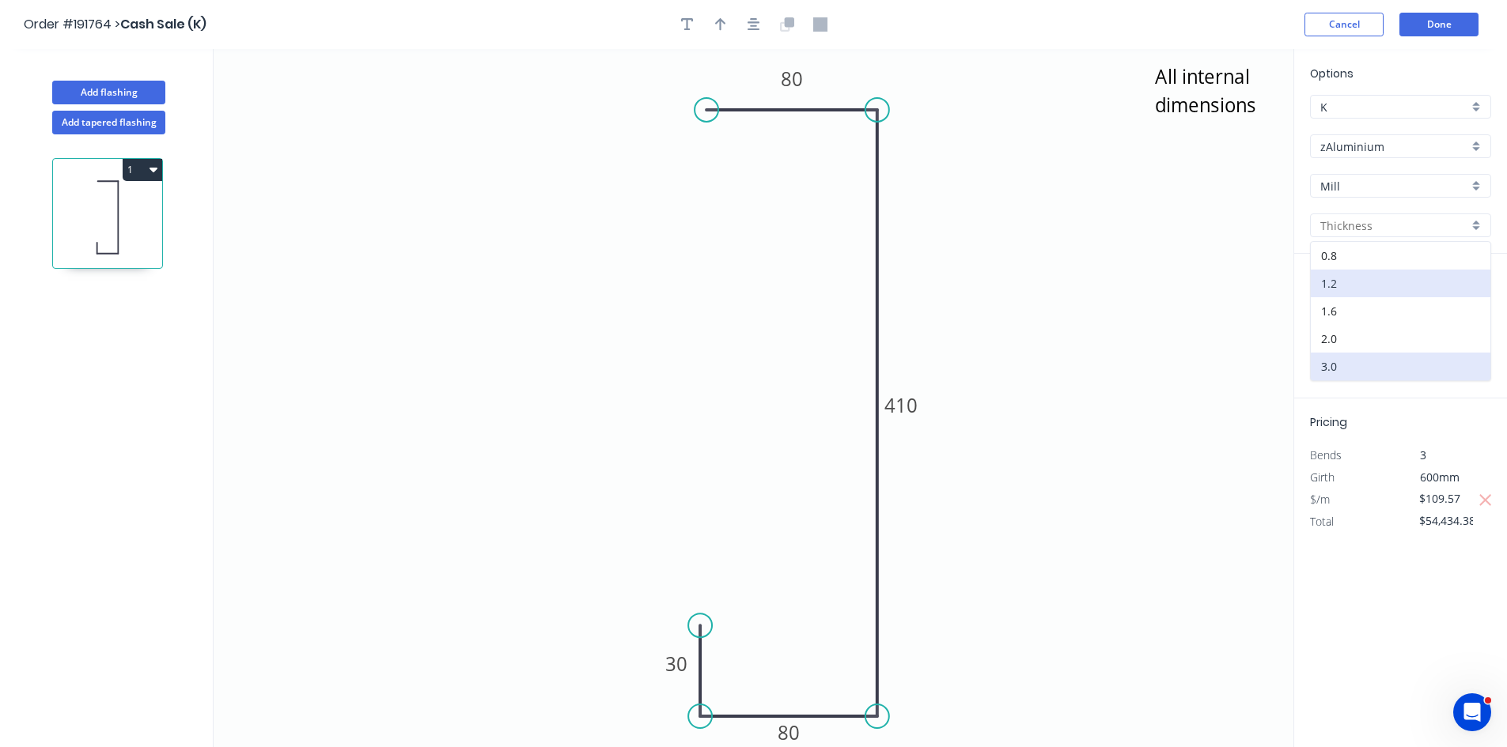
type input "3.0"
click at [1484, 501] on icon "button" at bounding box center [1486, 500] width 12 height 12
type input "$0.00"
drag, startPoint x: 1454, startPoint y: 502, endPoint x: 1337, endPoint y: 502, distance: 117.0
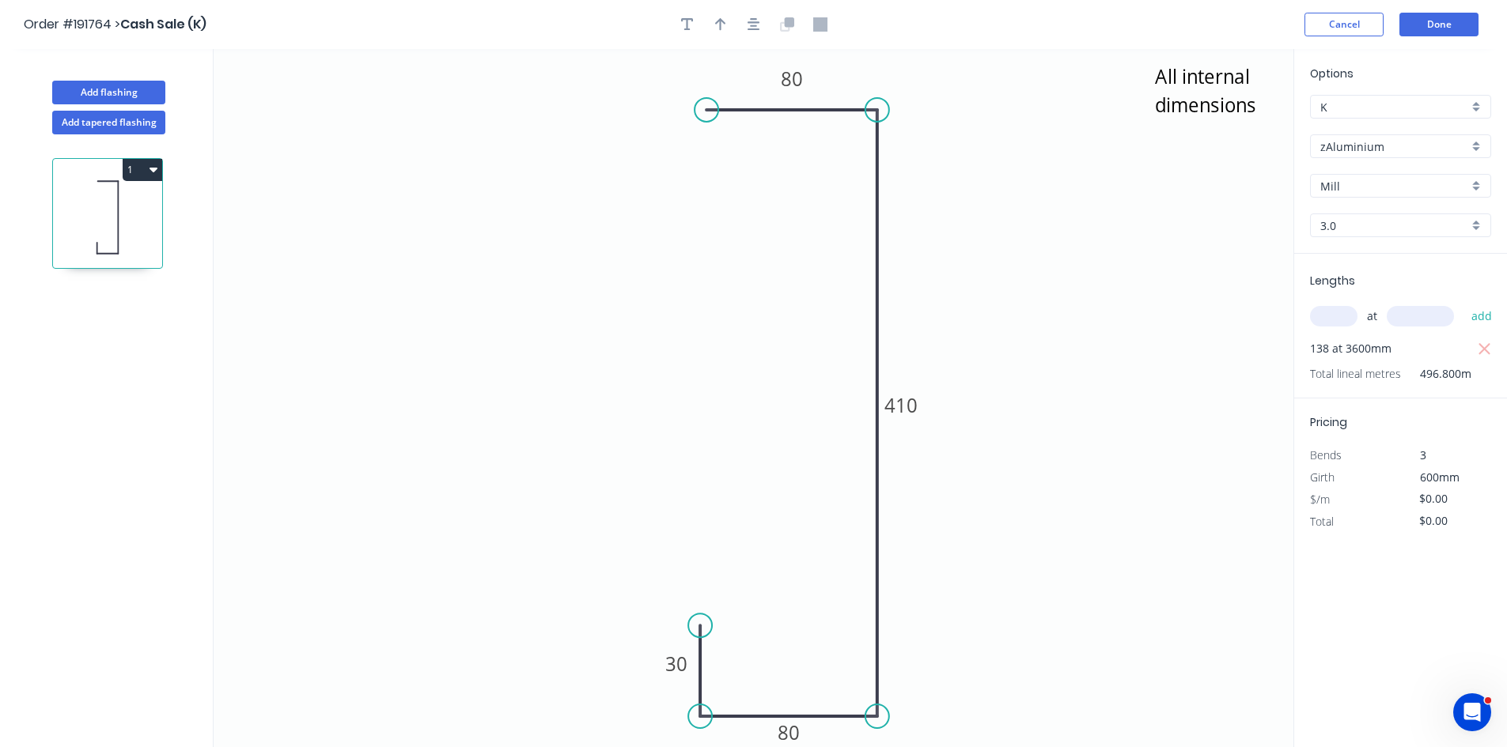
click at [1337, 502] on div "$/m $0.00" at bounding box center [1400, 500] width 205 height 22
type input "$109.57"
type input "$54,434.38"
click at [1427, 23] on button "Done" at bounding box center [1438, 25] width 79 height 24
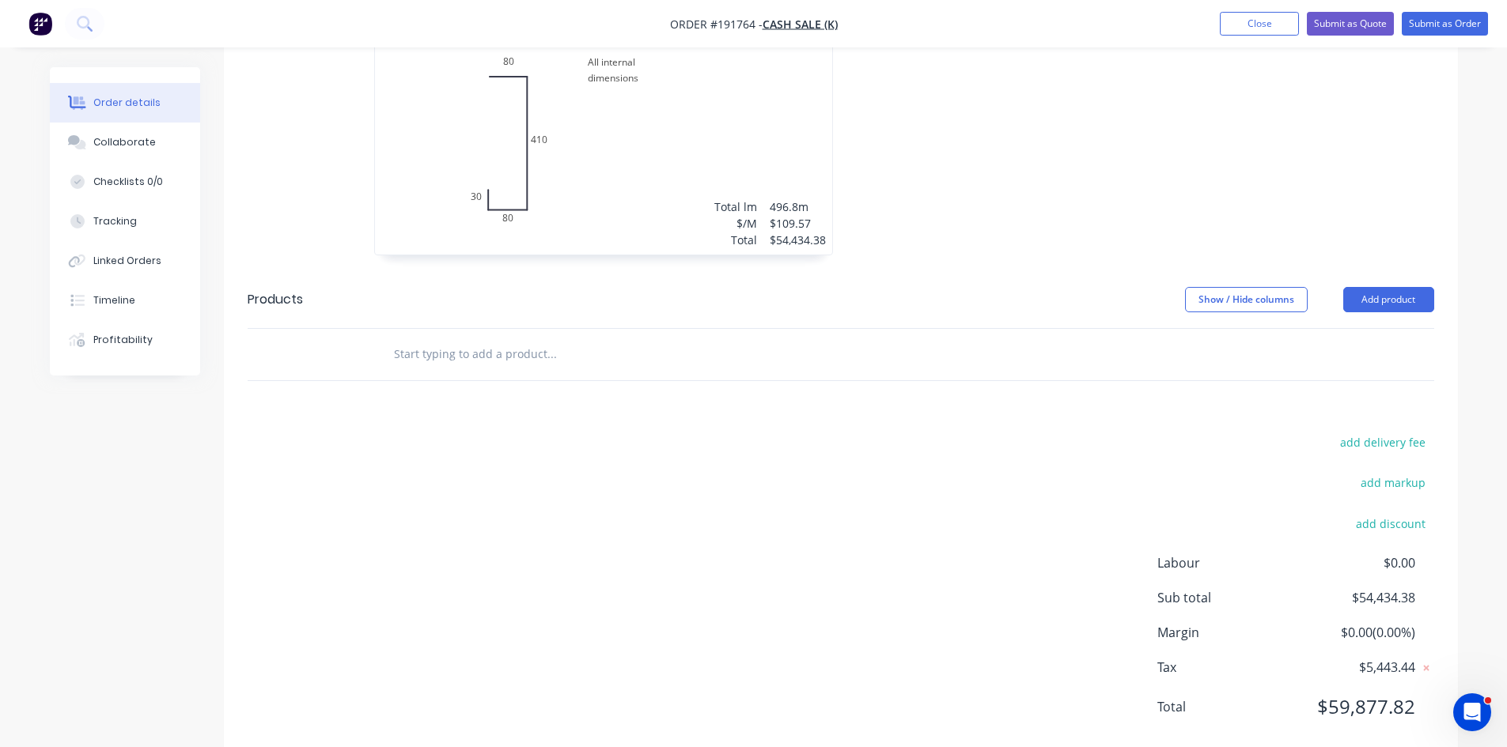
scroll to position [528, 0]
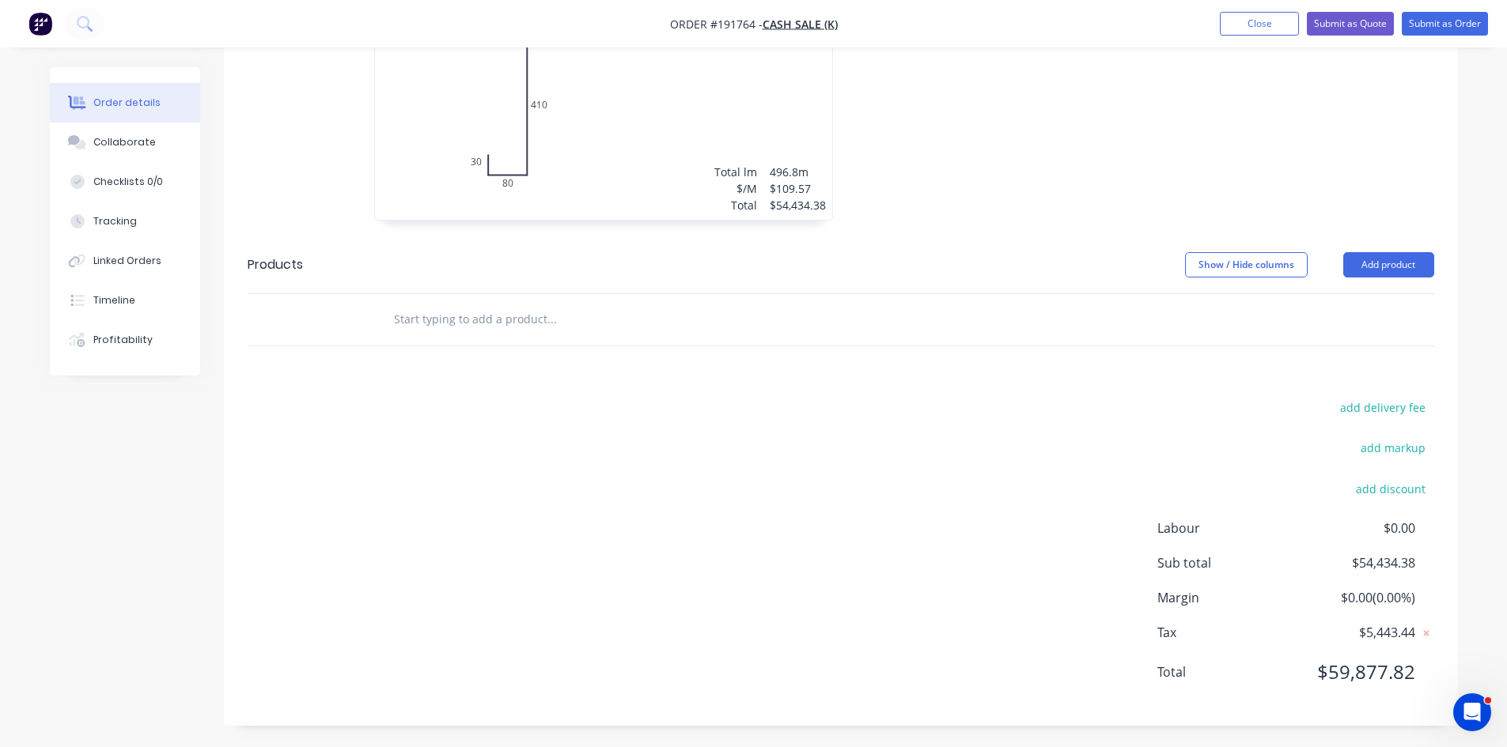
click at [538, 320] on input "text" at bounding box center [551, 320] width 316 height 32
click at [473, 318] on input "text" at bounding box center [551, 320] width 316 height 32
type input "P"
click at [1370, 266] on button "Add product" at bounding box center [1388, 264] width 91 height 25
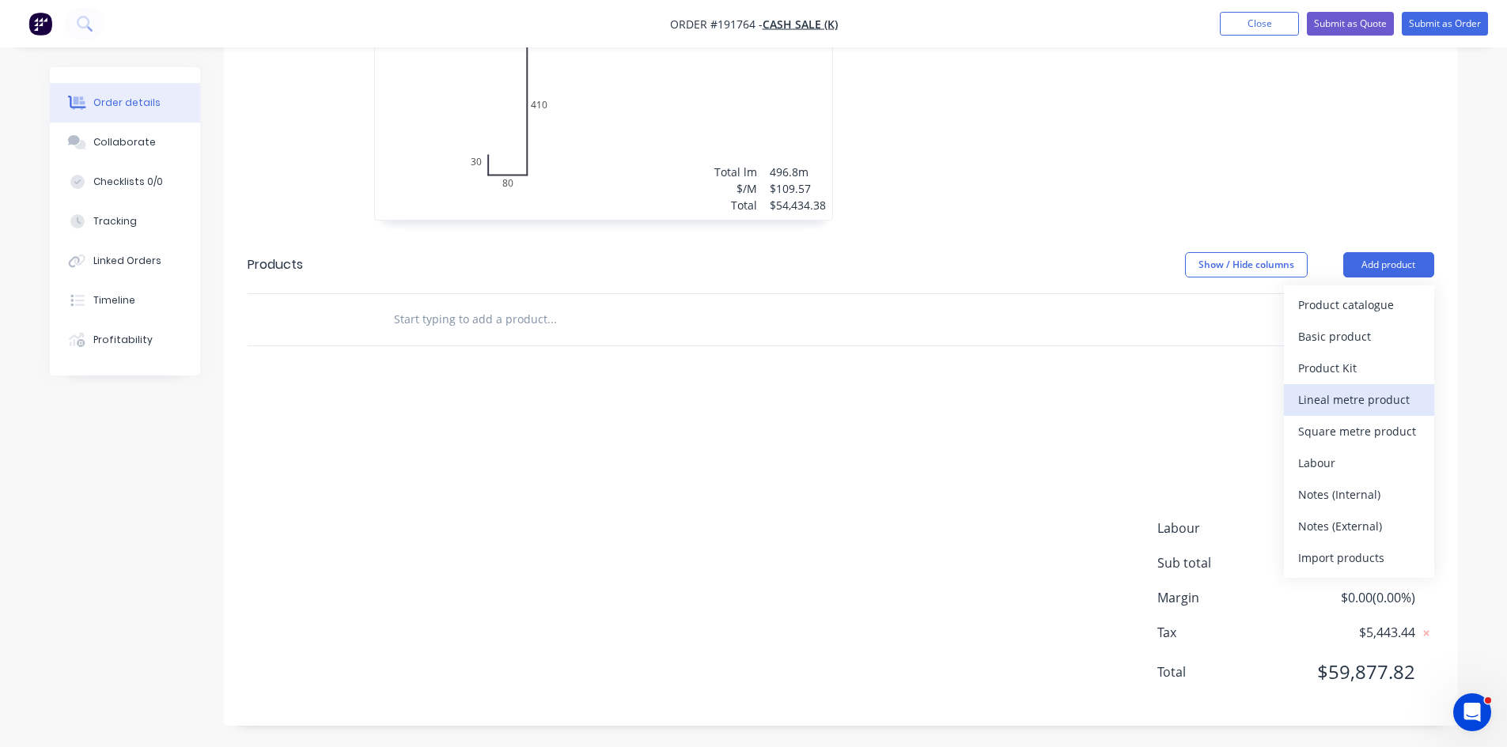
click at [1360, 399] on div "Lineal metre product" at bounding box center [1359, 399] width 122 height 23
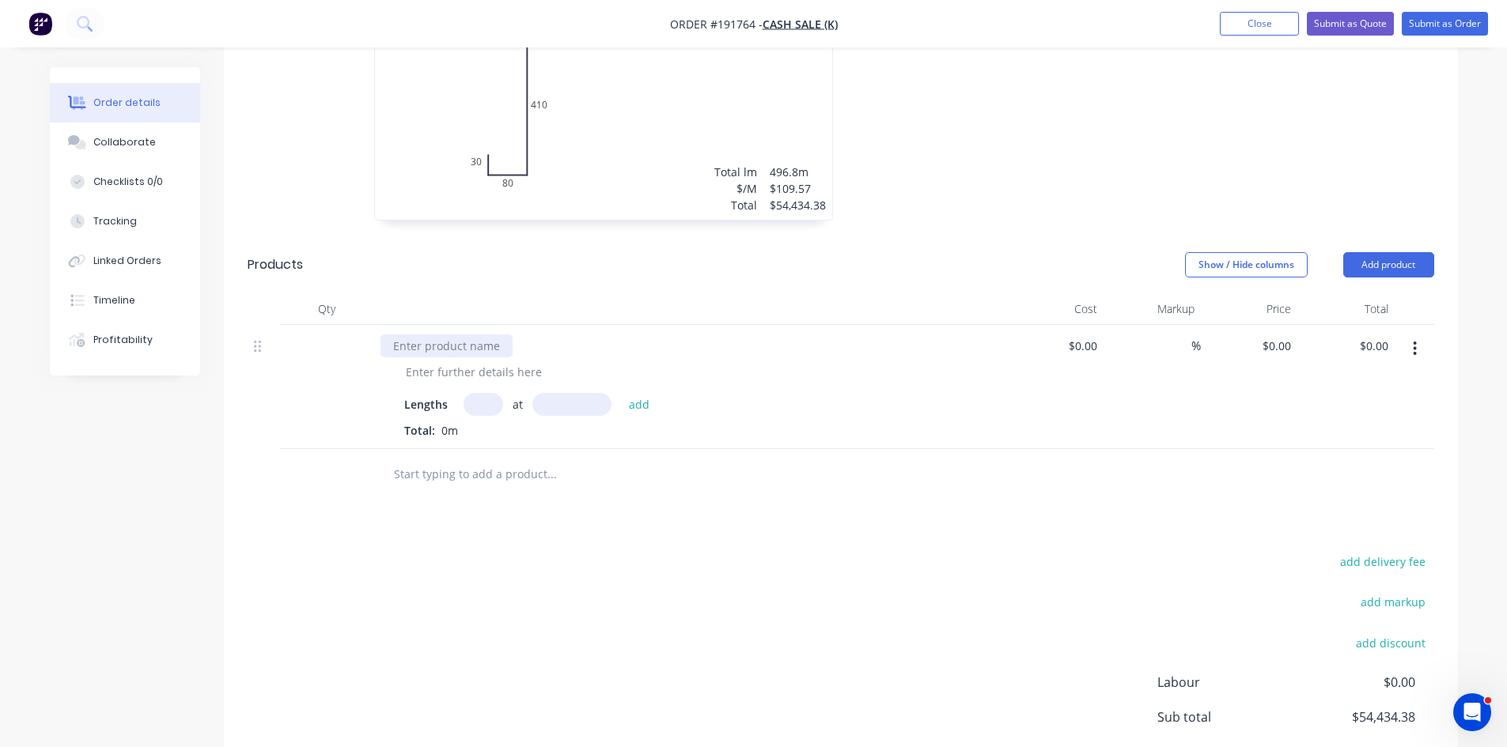
click at [454, 348] on div at bounding box center [446, 346] width 132 height 23
click at [471, 372] on div at bounding box center [473, 372] width 161 height 23
click at [543, 375] on div at bounding box center [473, 372] width 161 height 23
type input "1"
type input "496800"
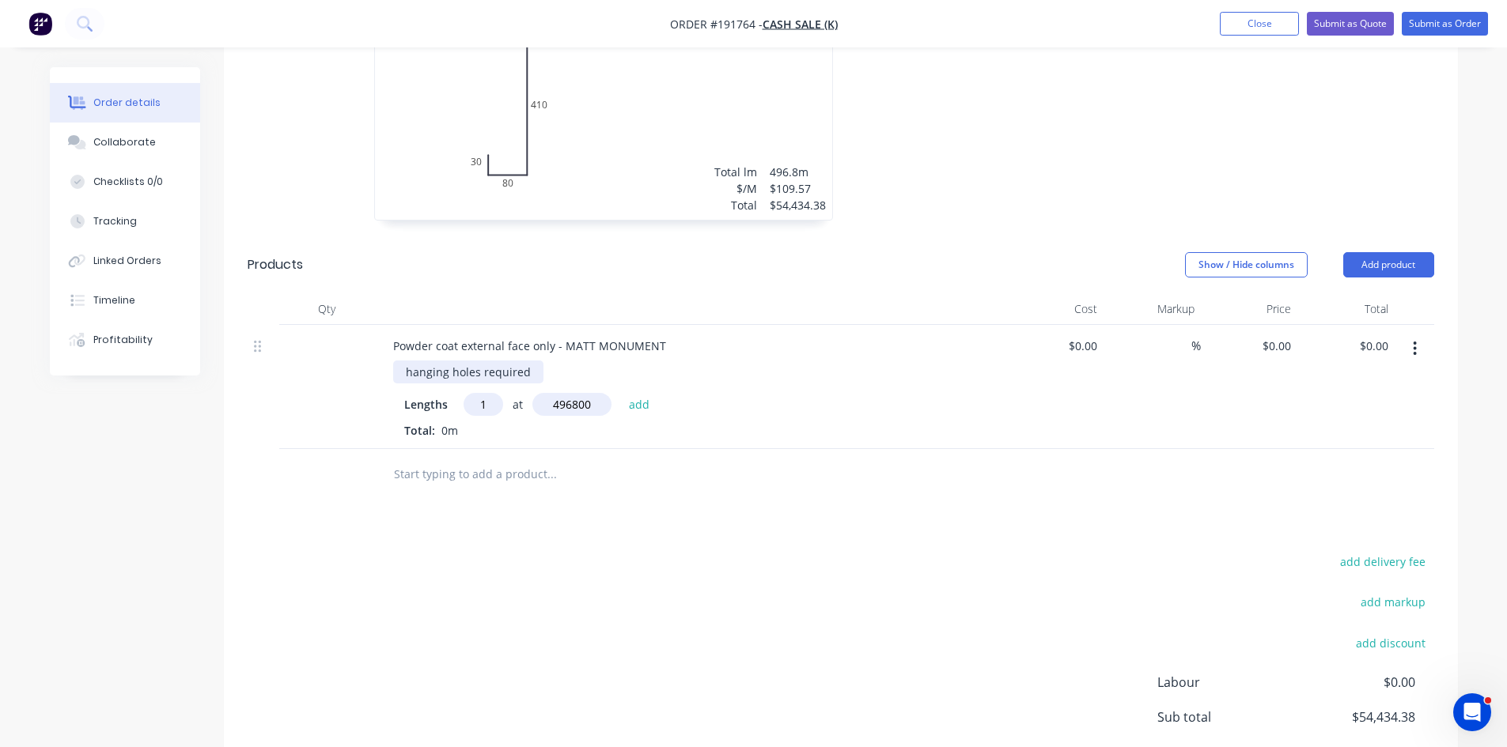
click at [621, 393] on button "add" at bounding box center [639, 403] width 37 height 21
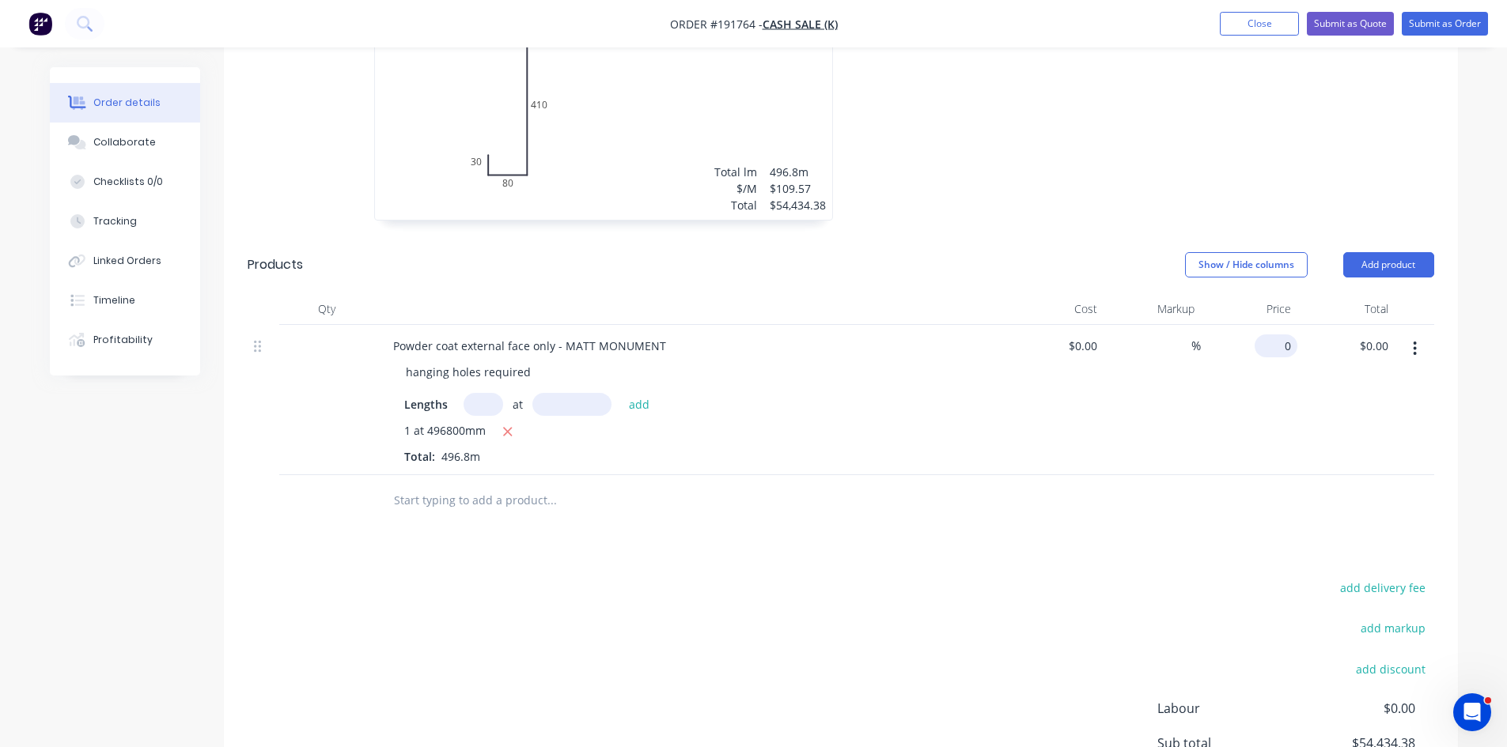
click at [1295, 342] on input "0" at bounding box center [1279, 346] width 36 height 23
type input "$37.63"
type input "$18,694.58"
click at [1281, 420] on div "$37.63 $37.63" at bounding box center [1249, 400] width 97 height 150
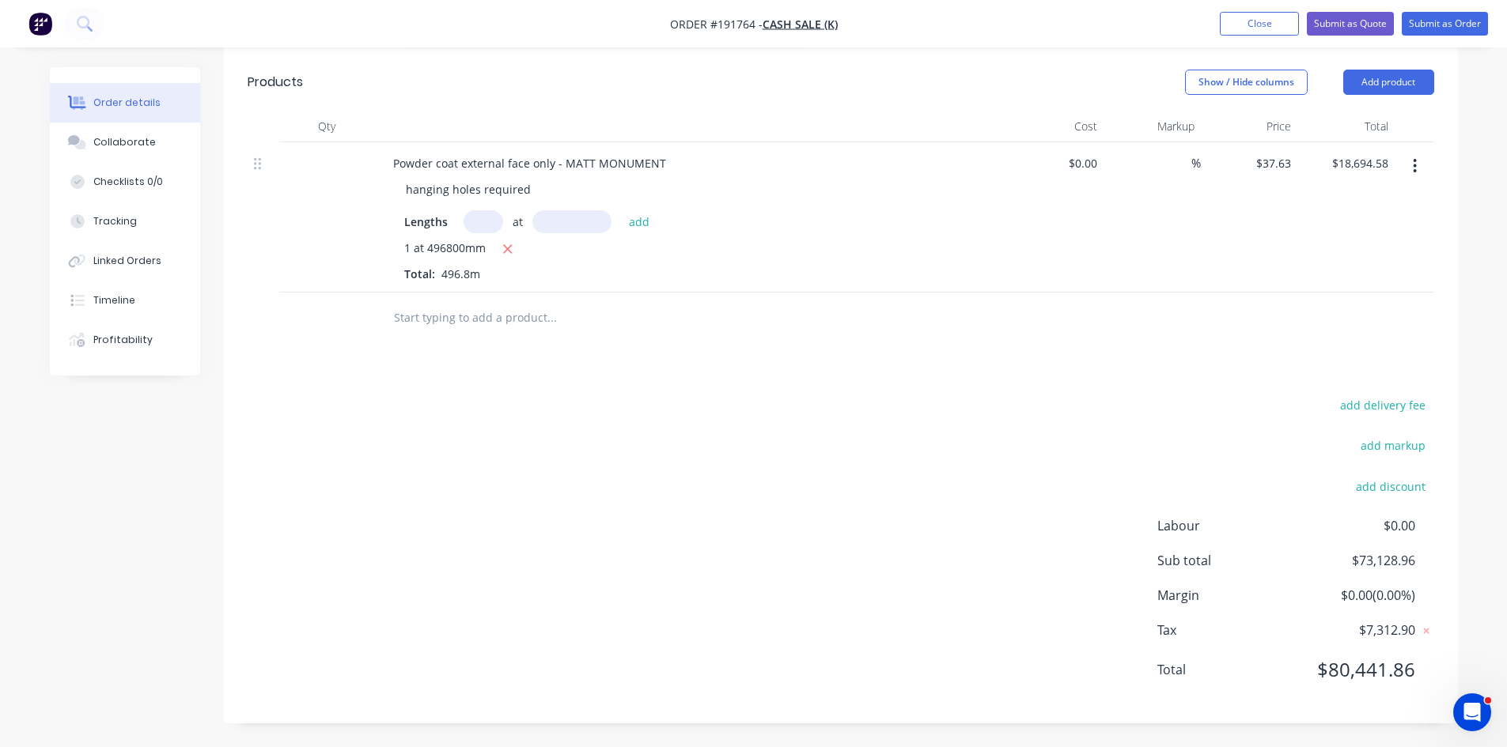
click at [475, 305] on input "text" at bounding box center [551, 318] width 316 height 32
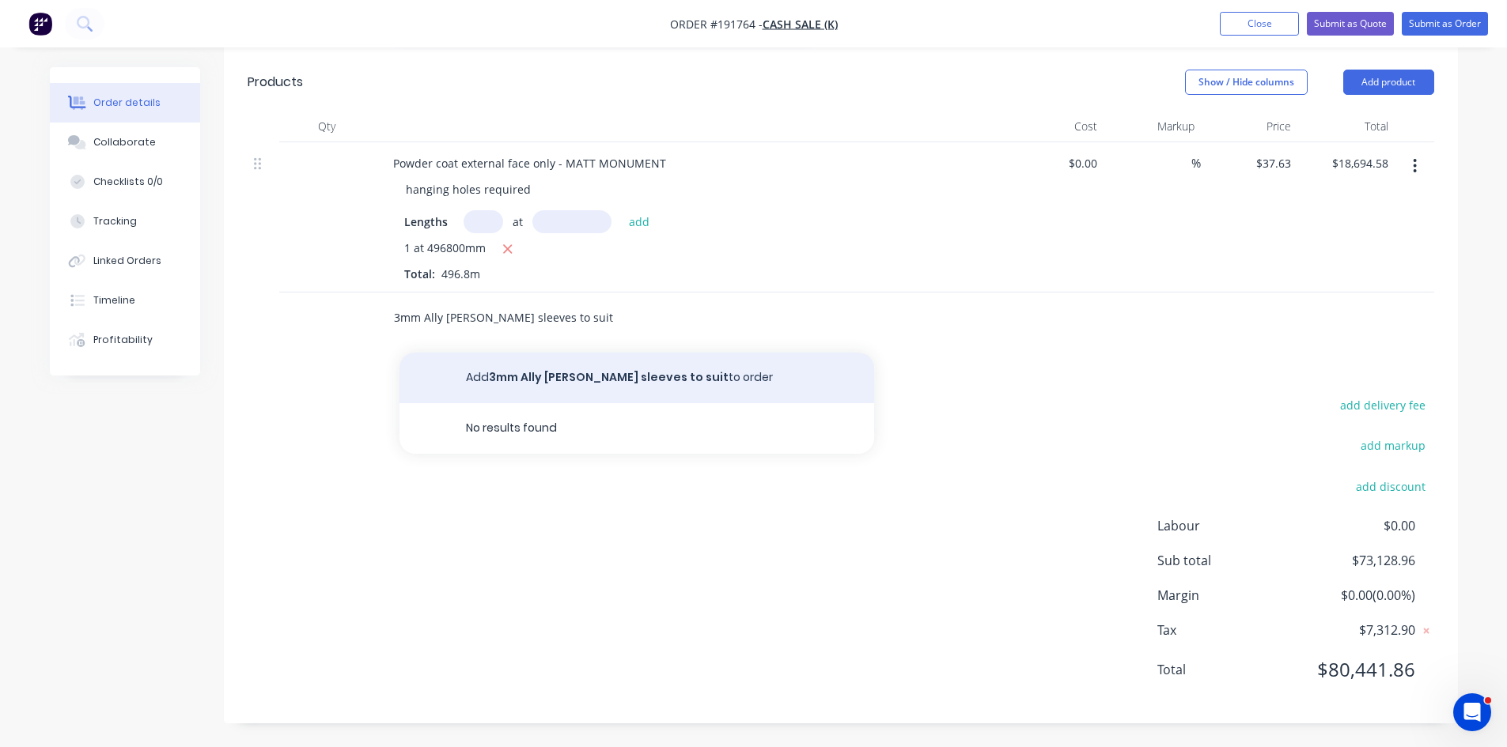
type input "3mm Ally [PERSON_NAME] sleeves to suit"
click at [532, 376] on button "Add 3mm Ally [PERSON_NAME] sleeves to suit to order" at bounding box center [636, 378] width 475 height 51
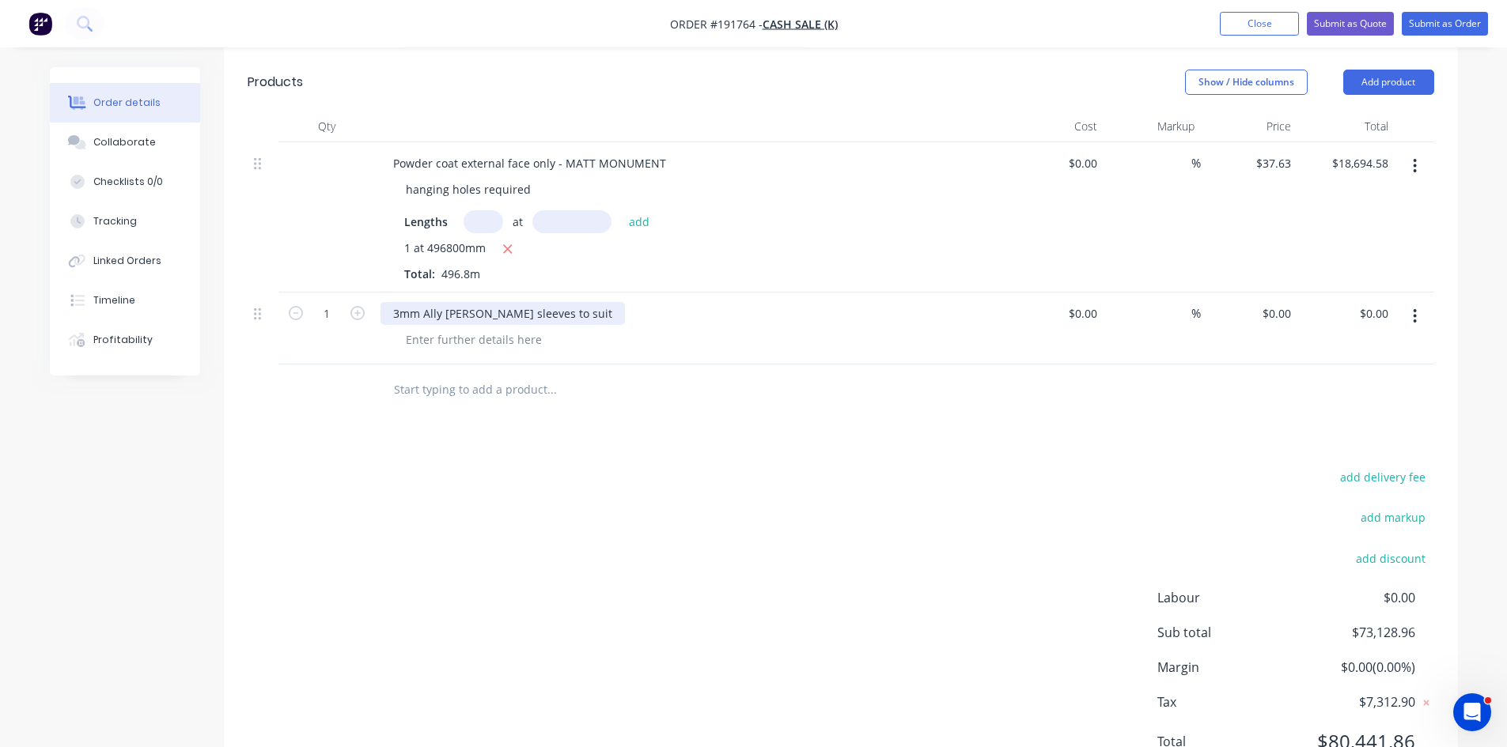
drag, startPoint x: 554, startPoint y: 315, endPoint x: 552, endPoint y: 332, distance: 17.6
click at [555, 315] on div "3mm Ally [PERSON_NAME] sleeves to suit" at bounding box center [502, 313] width 244 height 23
click at [509, 338] on div at bounding box center [473, 339] width 161 height 23
click at [516, 342] on div at bounding box center [473, 339] width 161 height 23
click at [556, 305] on div "3mm Ally [PERSON_NAME] sleeves to suit" at bounding box center [502, 313] width 244 height 23
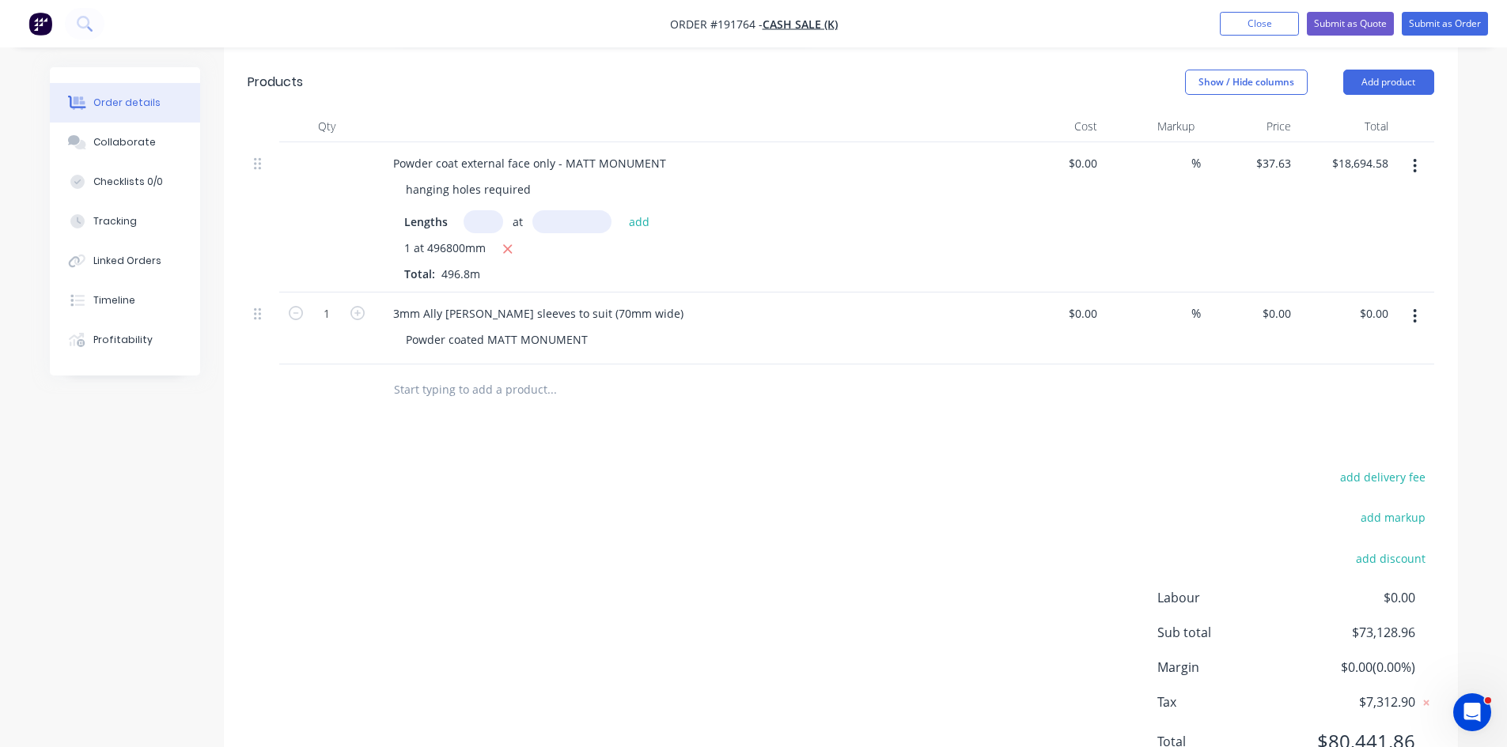
click at [665, 439] on div "Drawings Add drawing 3.0 zAluminium Mill Girth 600 1 All internal dimensions 30…" at bounding box center [841, 255] width 1234 height 1080
click at [329, 312] on input "1" at bounding box center [326, 314] width 41 height 24
type input "140"
click at [553, 453] on div "Drawings Add drawing 3.0 zAluminium Mill Girth 600 1 All internal dimensions 30…" at bounding box center [841, 255] width 1234 height 1080
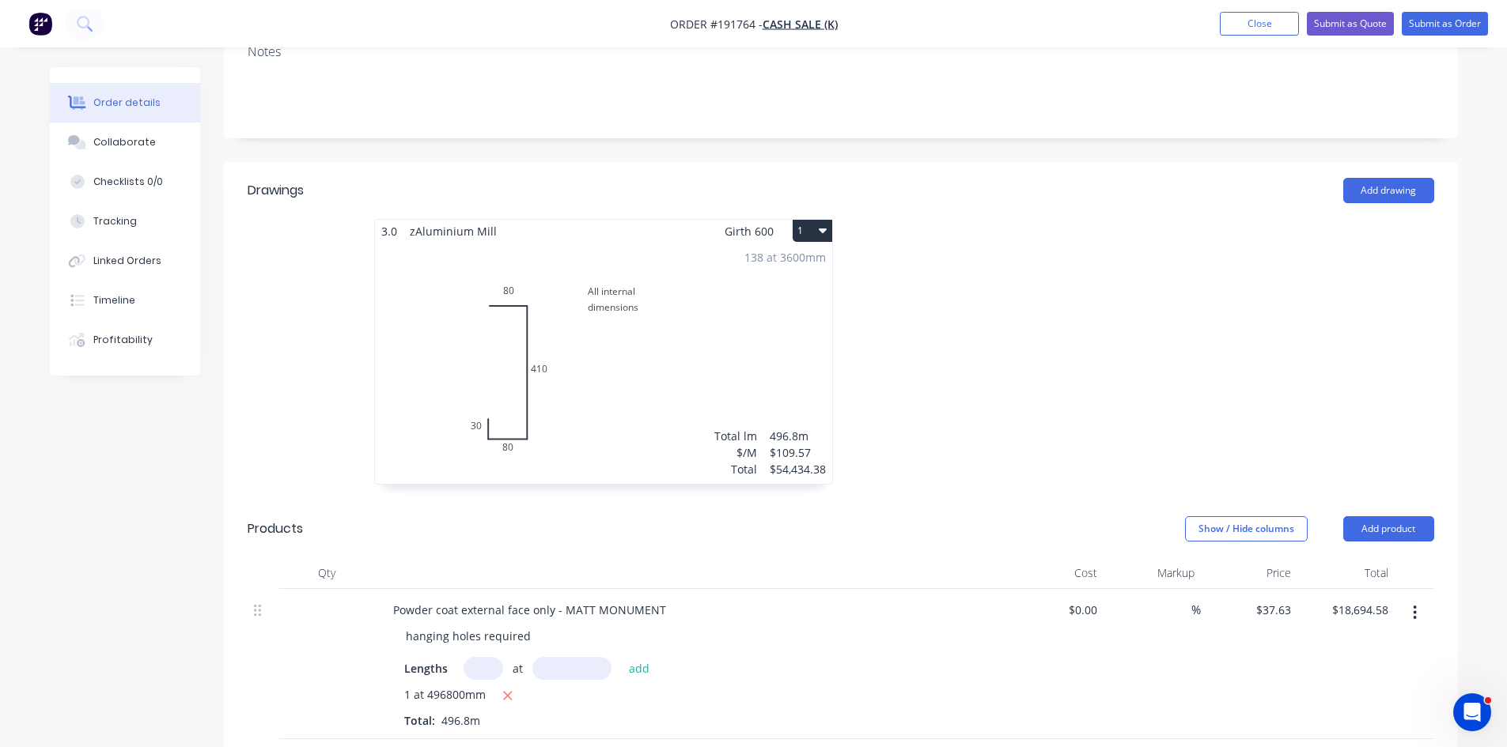
scroll to position [528, 0]
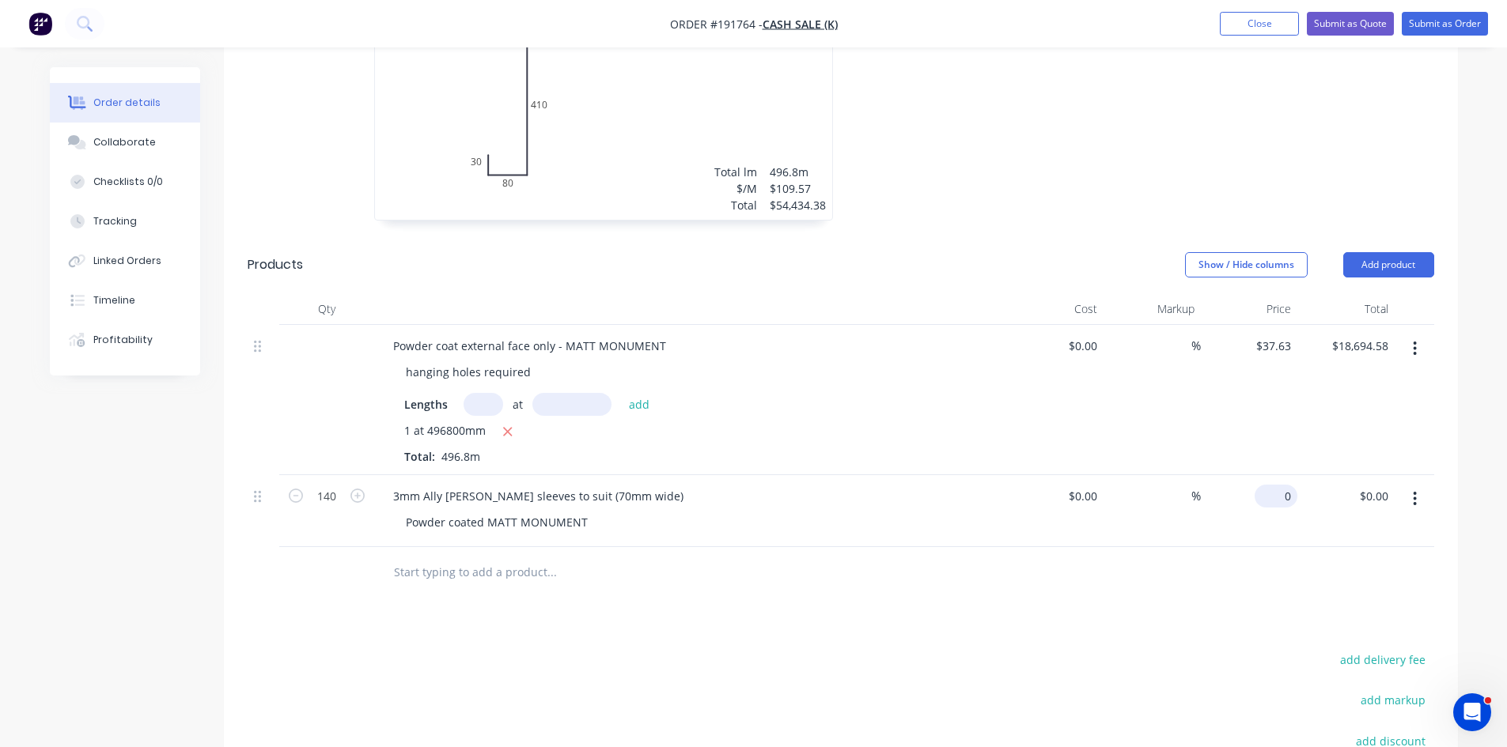
click at [1287, 490] on input "0" at bounding box center [1279, 496] width 36 height 23
type input "$147.20"
type input "$20,608.00"
click at [1278, 562] on div at bounding box center [841, 572] width 1186 height 51
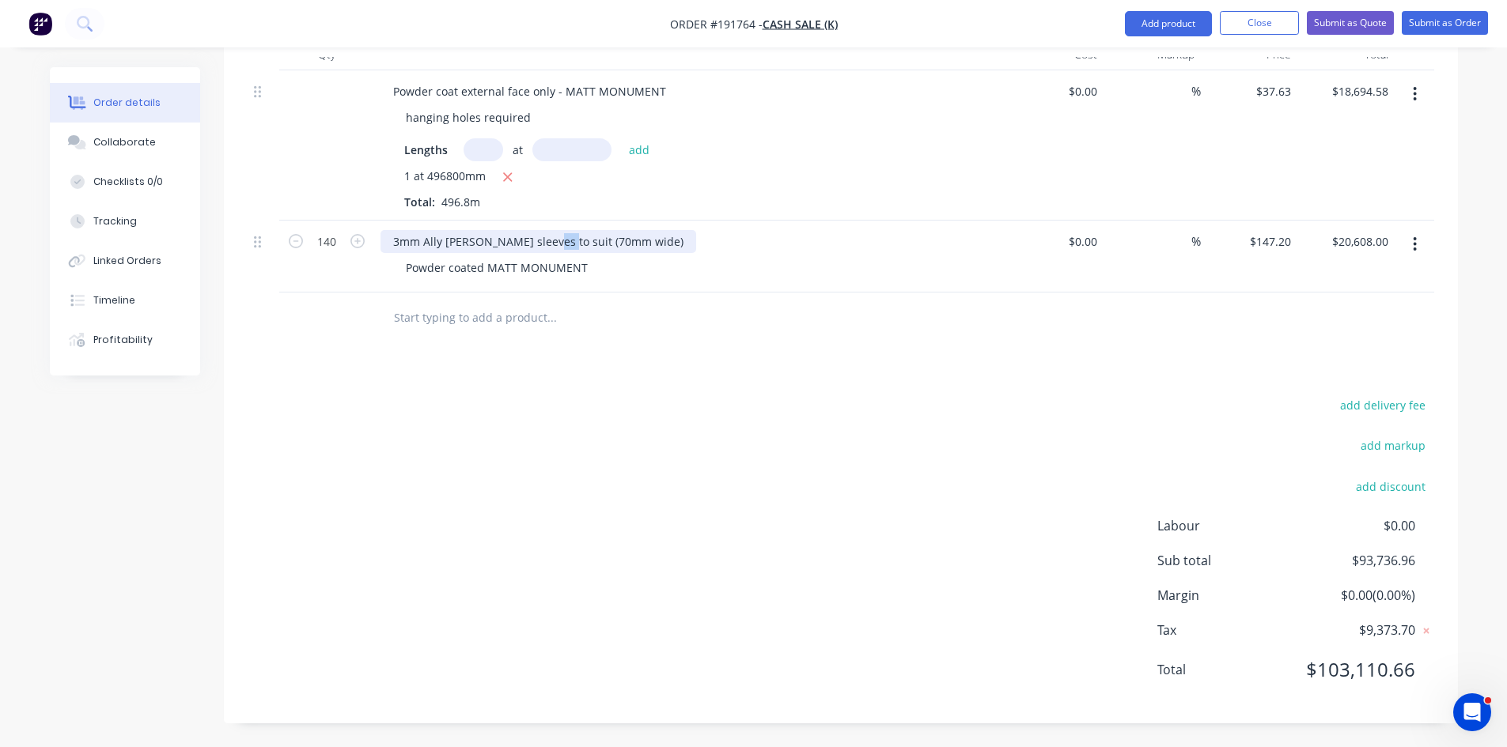
drag, startPoint x: 550, startPoint y: 242, endPoint x: 535, endPoint y: 244, distance: 14.3
click at [535, 244] on div "3mm Ally [PERSON_NAME] sleeves to suit (70mm wide)" at bounding box center [538, 241] width 316 height 23
click at [846, 262] on div "Powder coated MATT MONUMENT" at bounding box center [696, 267] width 607 height 23
click at [1270, 248] on input "147.2" at bounding box center [1272, 241] width 49 height 23
type input "$147.20"
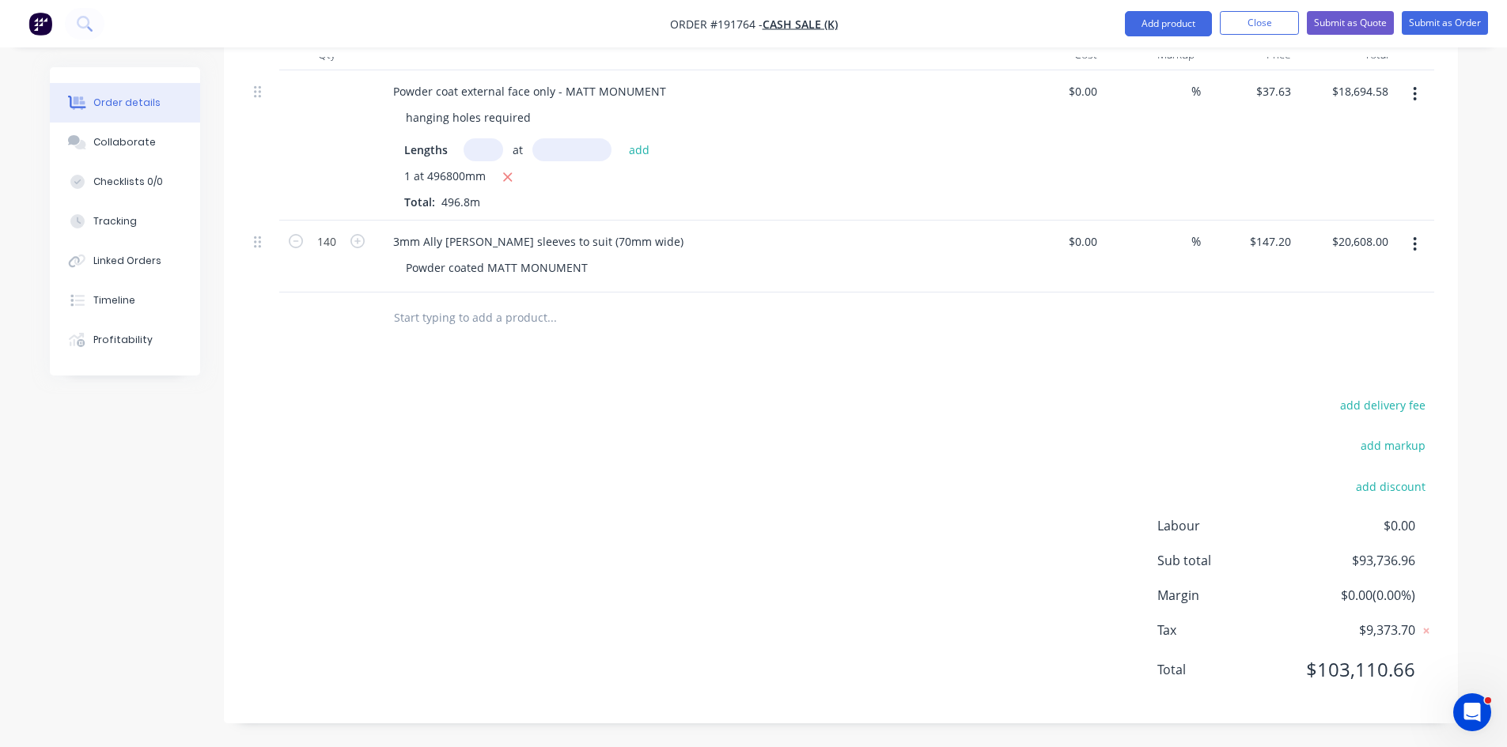
click at [1046, 372] on div "Drawings Add drawing 3.0 zAluminium Mill Girth 600 1 All internal dimensions 30…" at bounding box center [841, 183] width 1234 height 1080
click at [549, 242] on div "3mm Ally [PERSON_NAME] sleeves to suit (70mm wide)" at bounding box center [538, 241] width 316 height 23
click at [621, 240] on div "3mm Ally [PERSON_NAME] sleeves to suit (70mm wide)" at bounding box center [538, 241] width 316 height 23
click at [674, 441] on div "add delivery fee add markup add discount Labour $0.00 Sub total $93,736.96 Marg…" at bounding box center [841, 547] width 1186 height 305
click at [1178, 23] on button "Add product" at bounding box center [1168, 23] width 87 height 25
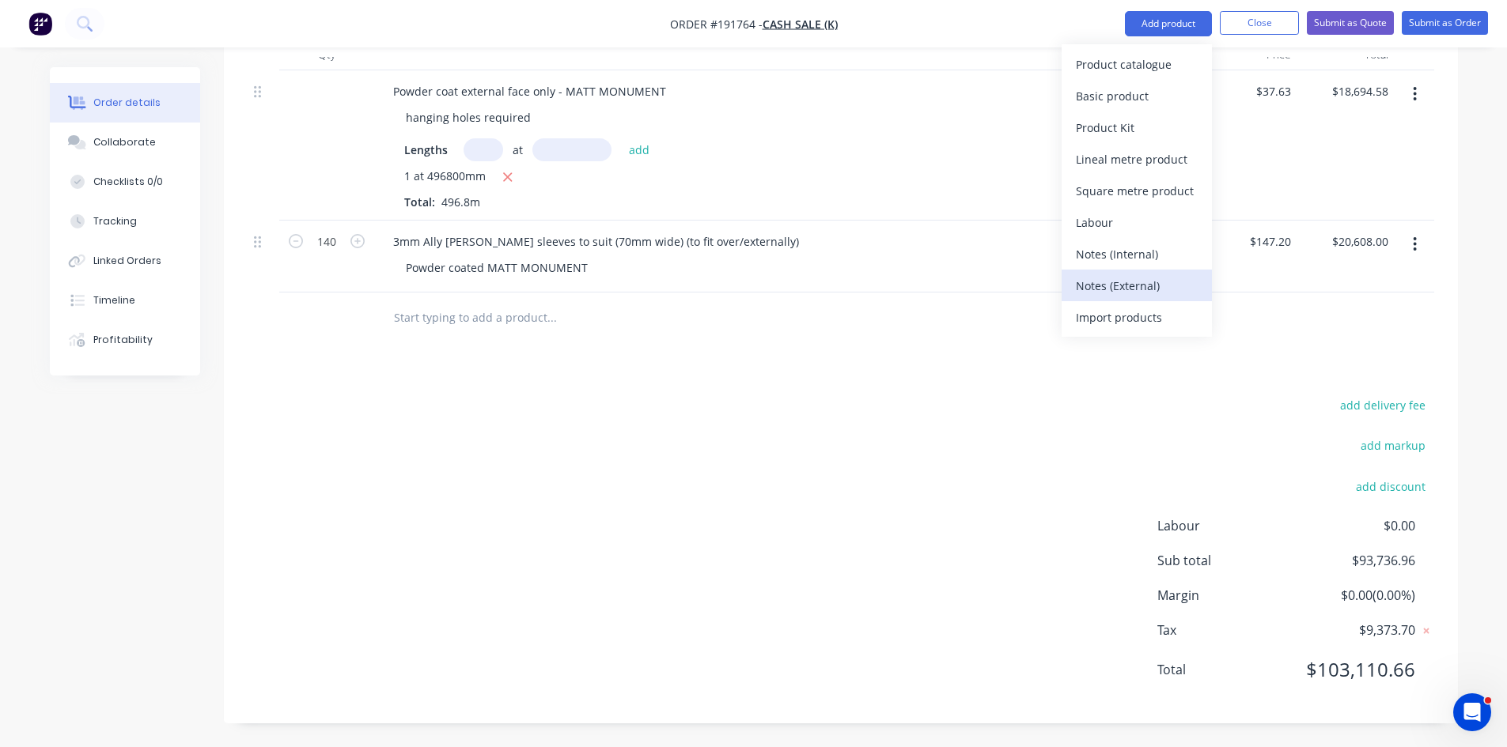
click at [1151, 284] on div "Notes (External)" at bounding box center [1137, 285] width 122 height 23
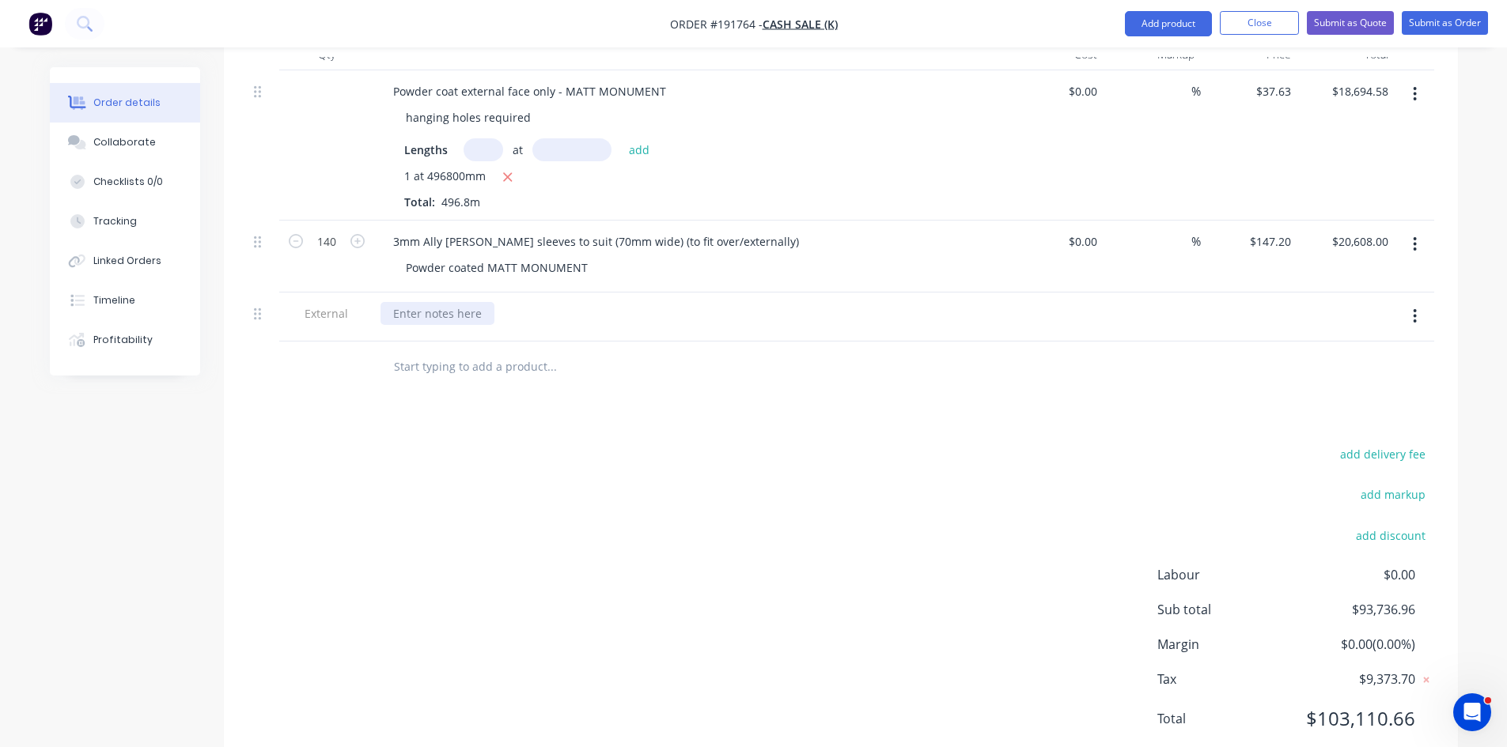
click at [394, 312] on div at bounding box center [437, 313] width 114 height 23
click at [460, 320] on div "Lead Time :" at bounding box center [423, 313] width 86 height 23
click at [622, 438] on div "Drawings Add drawing 3.0 zAluminium Mill Girth 600 1 All internal dimensions 30…" at bounding box center [841, 207] width 1234 height 1129
click at [1338, 32] on button "Submit as Quote" at bounding box center [1350, 23] width 87 height 24
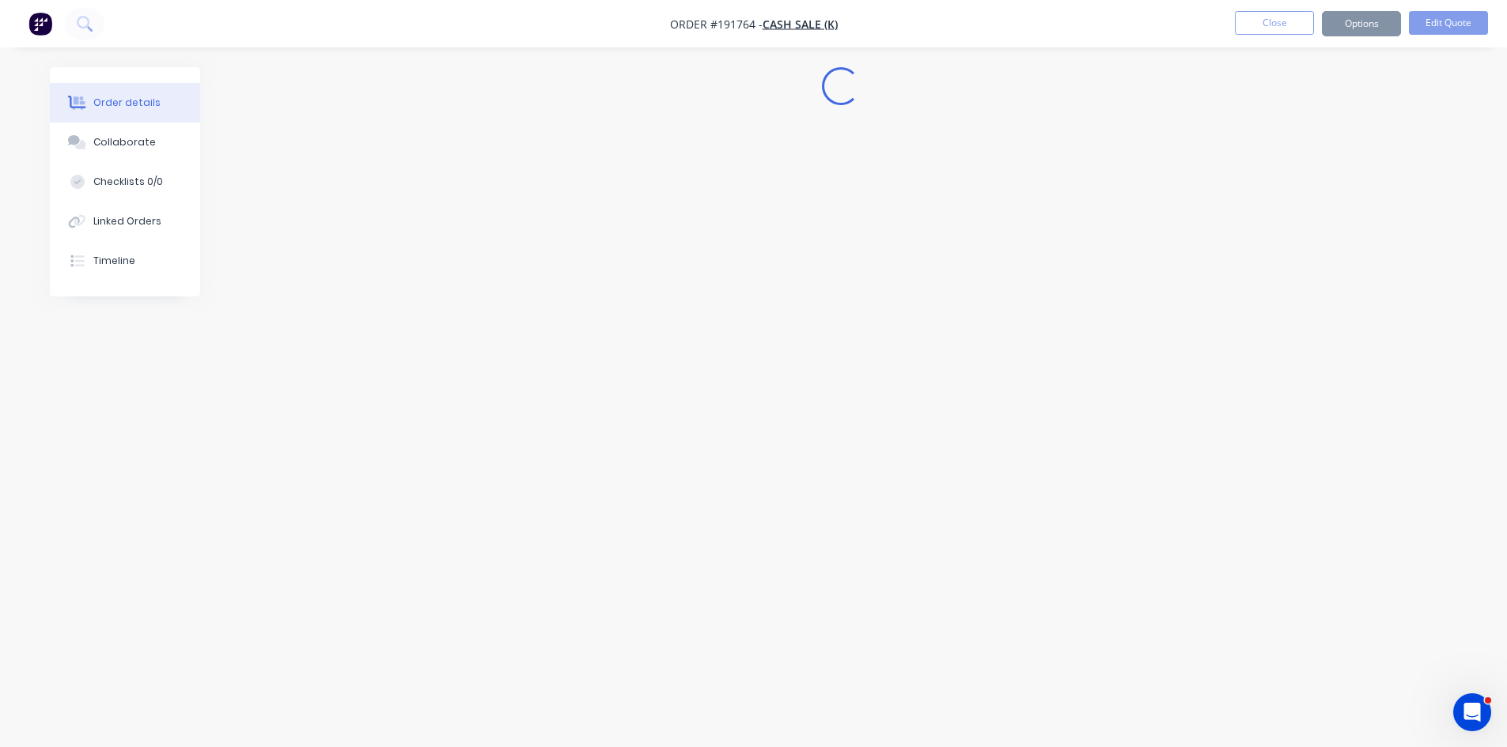
scroll to position [0, 0]
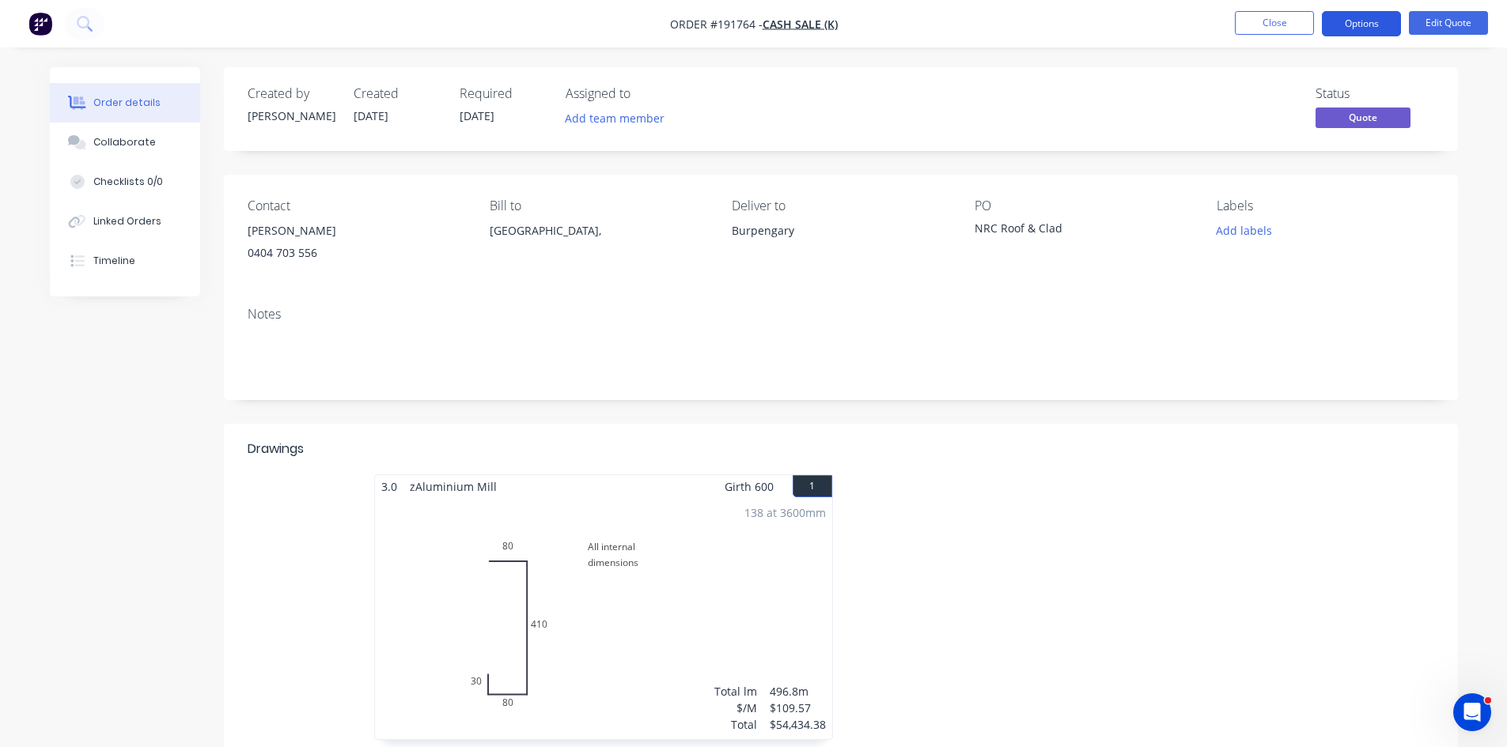
click at [1338, 21] on button "Options" at bounding box center [1361, 23] width 79 height 25
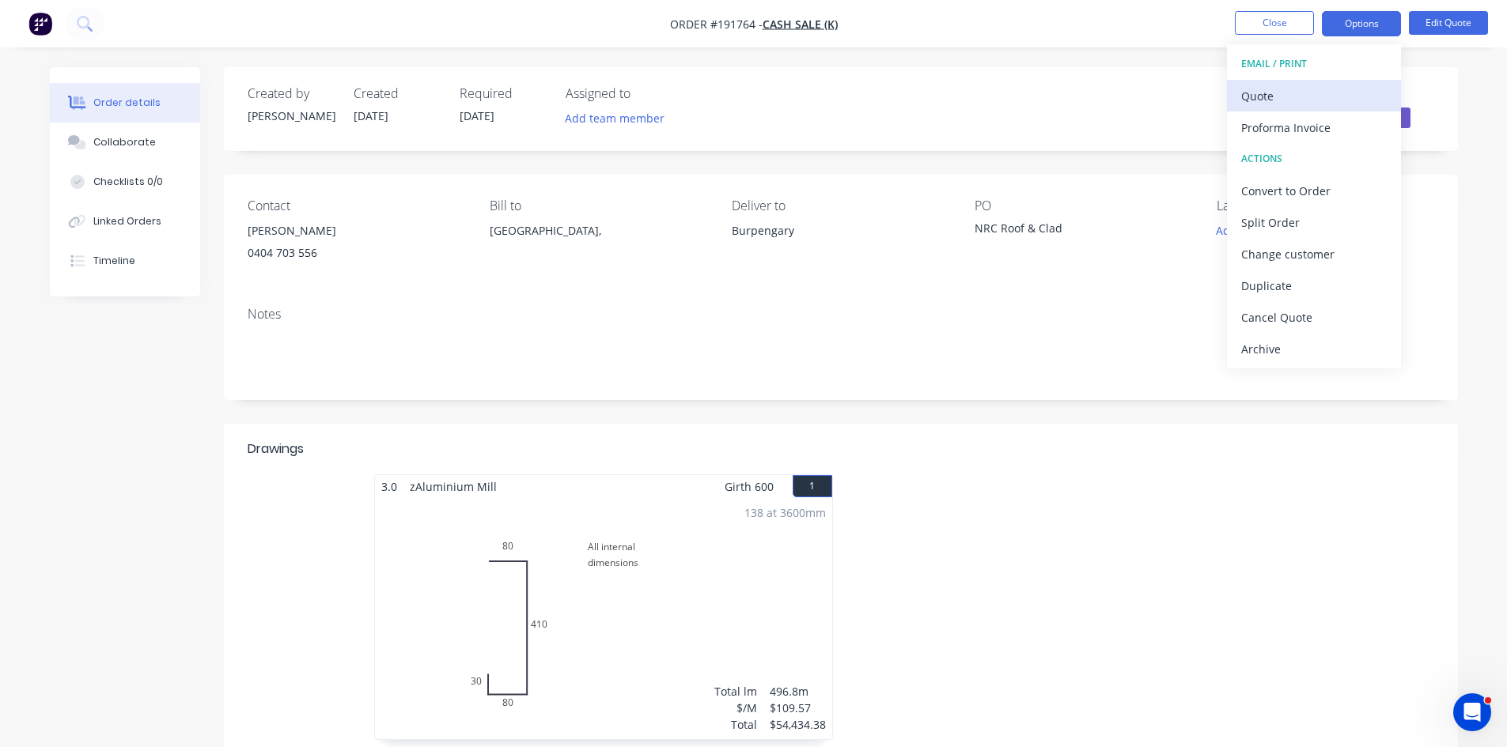
click at [1299, 92] on div "Quote" at bounding box center [1314, 96] width 146 height 23
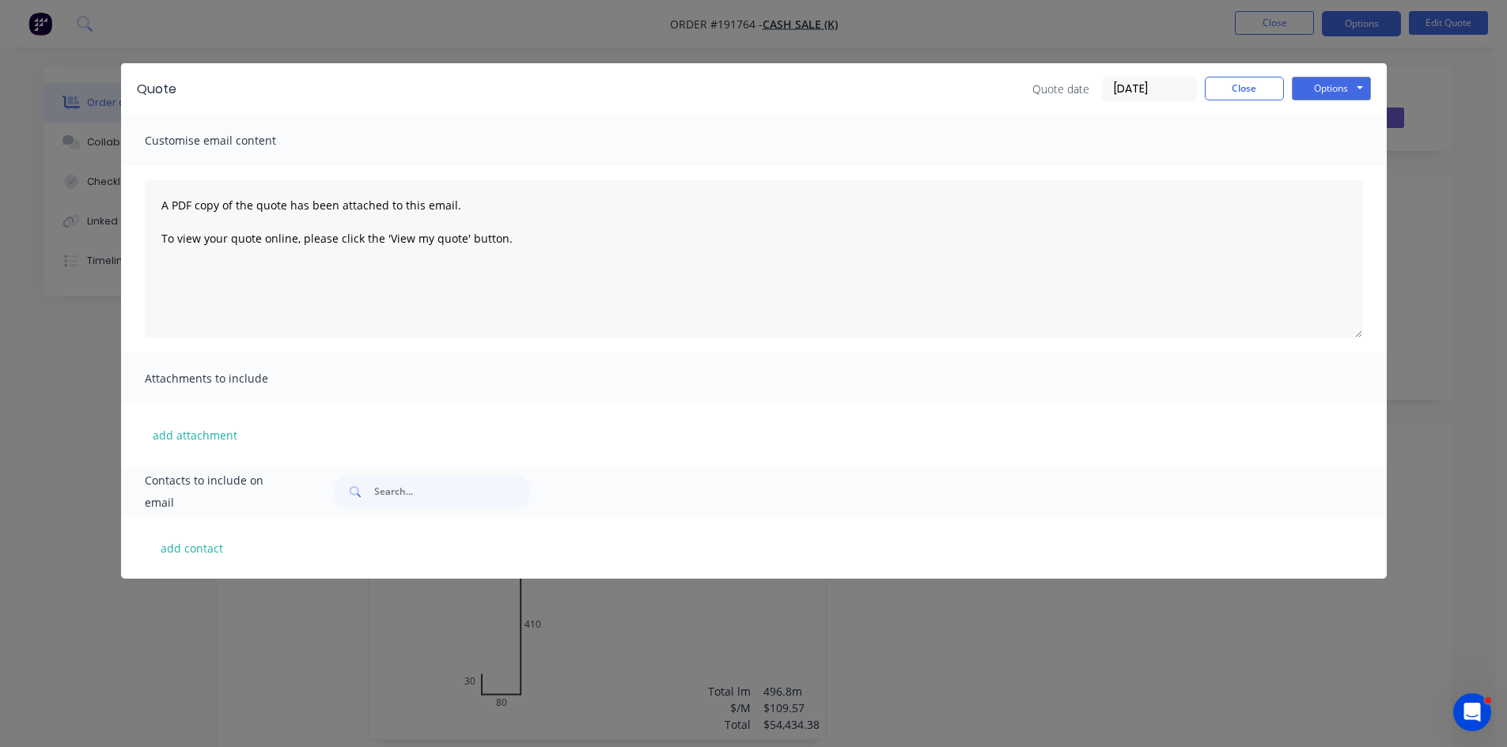
click at [1335, 72] on div "Quote Quote date [DATE] Close Options Preview Print Email" at bounding box center [753, 88] width 1265 height 51
click at [1337, 84] on button "Options" at bounding box center [1331, 89] width 79 height 24
click at [1352, 124] on button "Preview" at bounding box center [1342, 117] width 101 height 26
click at [954, 455] on div "add attachment" at bounding box center [753, 435] width 1265 height 62
click at [1044, 619] on div "Quote Quote date [DATE] Close Options Preview Print Email Customise email conte…" at bounding box center [753, 373] width 1507 height 747
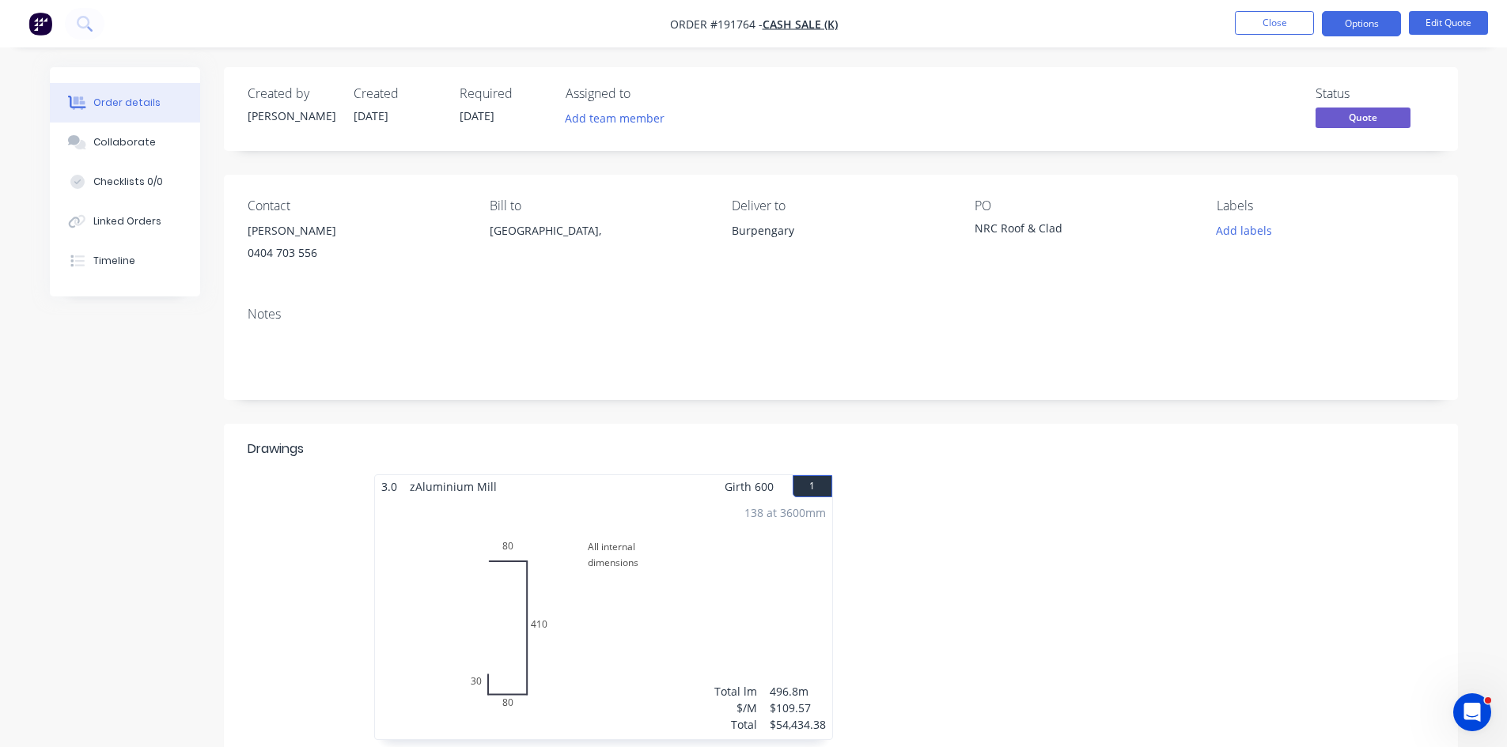
click at [1163, 407] on div "Created by [PERSON_NAME] Created [DATE] Required [DATE] Assigned to Add team me…" at bounding box center [841, 699] width 1234 height 1265
click at [1242, 448] on div at bounding box center [966, 449] width 934 height 19
click at [1178, 448] on div at bounding box center [966, 449] width 934 height 19
click at [1425, 471] on header "Drawings" at bounding box center [841, 449] width 1234 height 51
click at [1039, 398] on div "Notes" at bounding box center [841, 347] width 1234 height 106
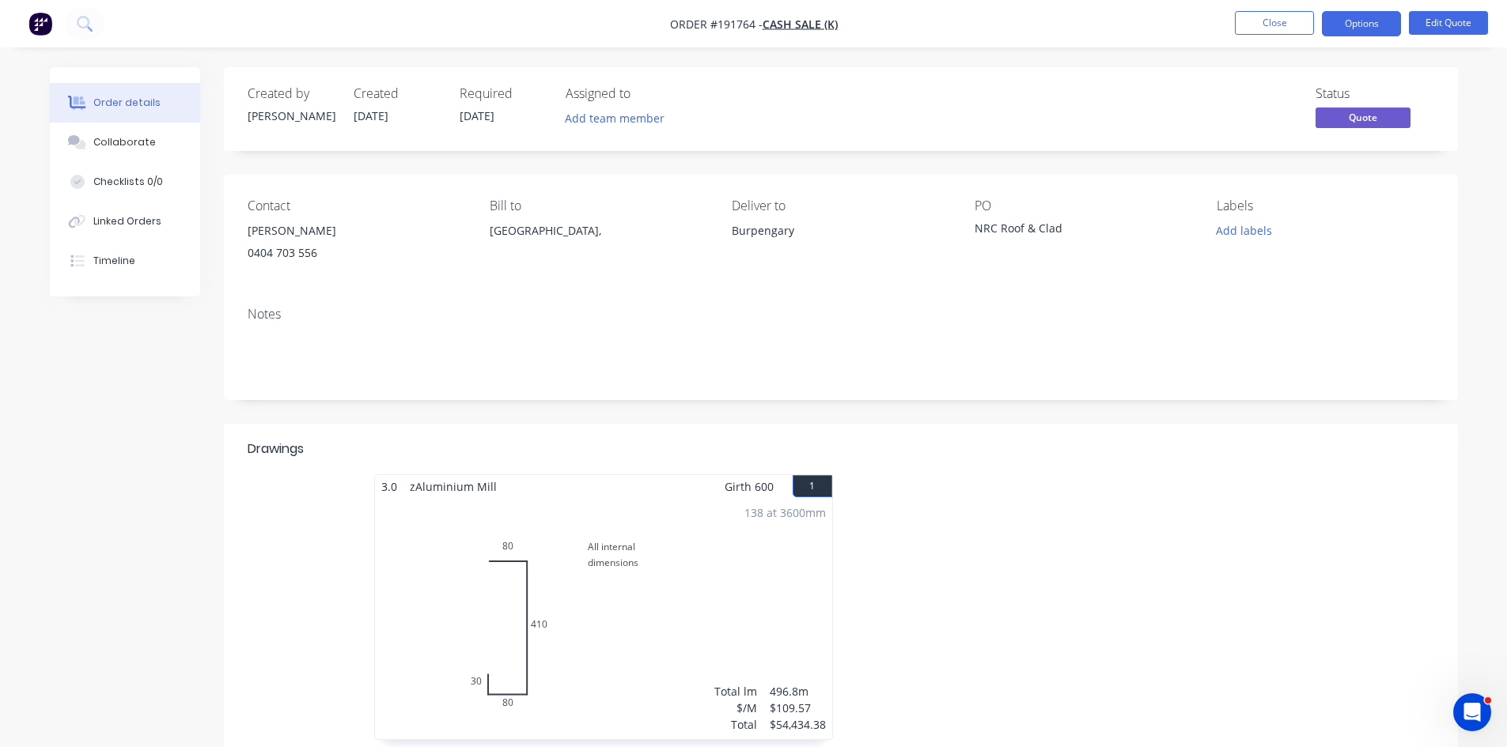
drag, startPoint x: 1098, startPoint y: 419, endPoint x: 1126, endPoint y: 411, distance: 29.5
click at [1098, 419] on div "Created by [PERSON_NAME] Created [DATE] Required [DATE] Assigned to Add team me…" at bounding box center [841, 699] width 1234 height 1265
click at [970, 412] on div "Created by [PERSON_NAME] Created [DATE] Required [DATE] Assigned to Add team me…" at bounding box center [841, 699] width 1234 height 1265
